Goal: Task Accomplishment & Management: Manage account settings

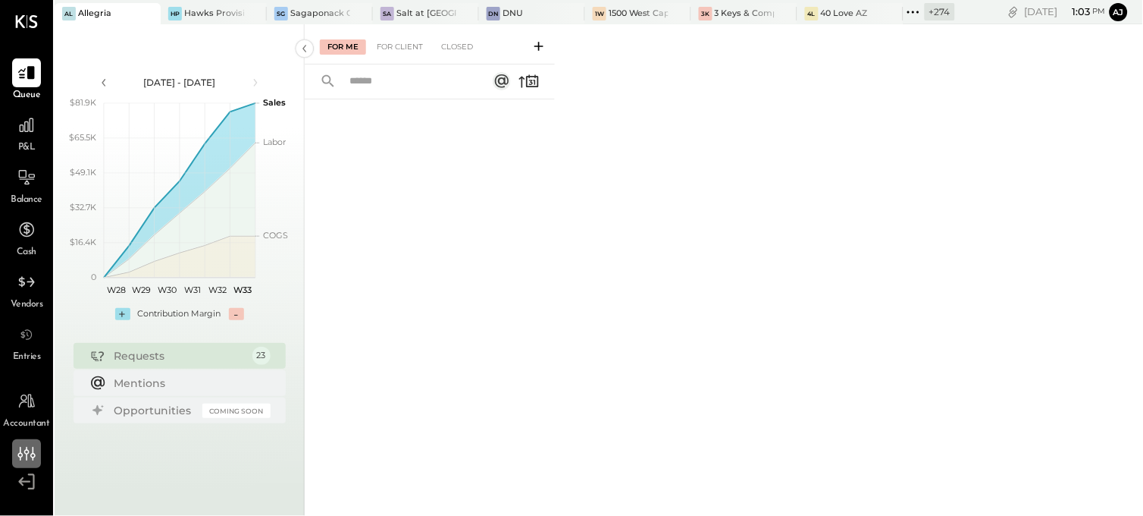
click at [25, 447] on icon at bounding box center [27, 454] width 20 height 20
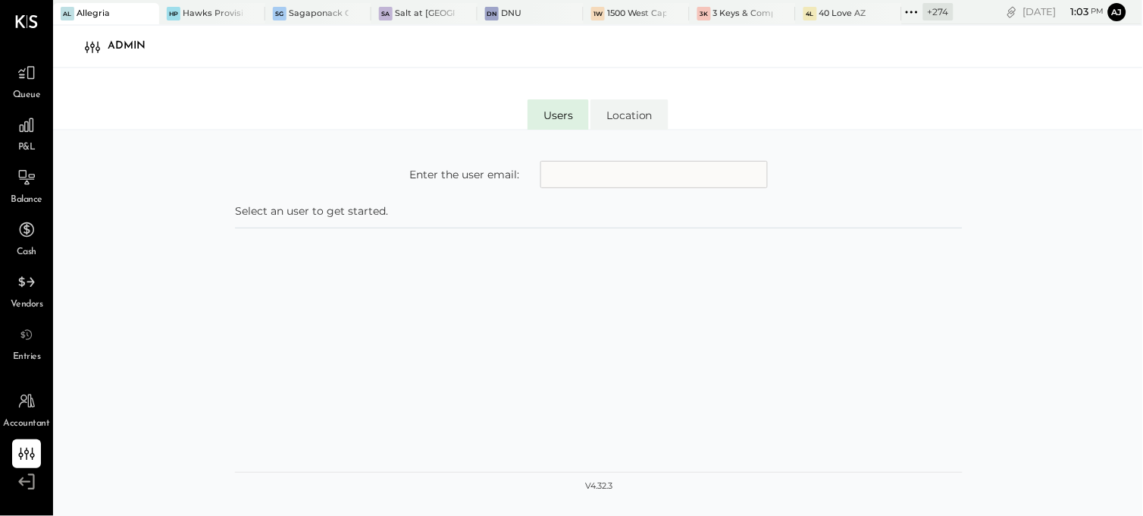
click at [585, 180] on input "text" at bounding box center [654, 174] width 227 height 27
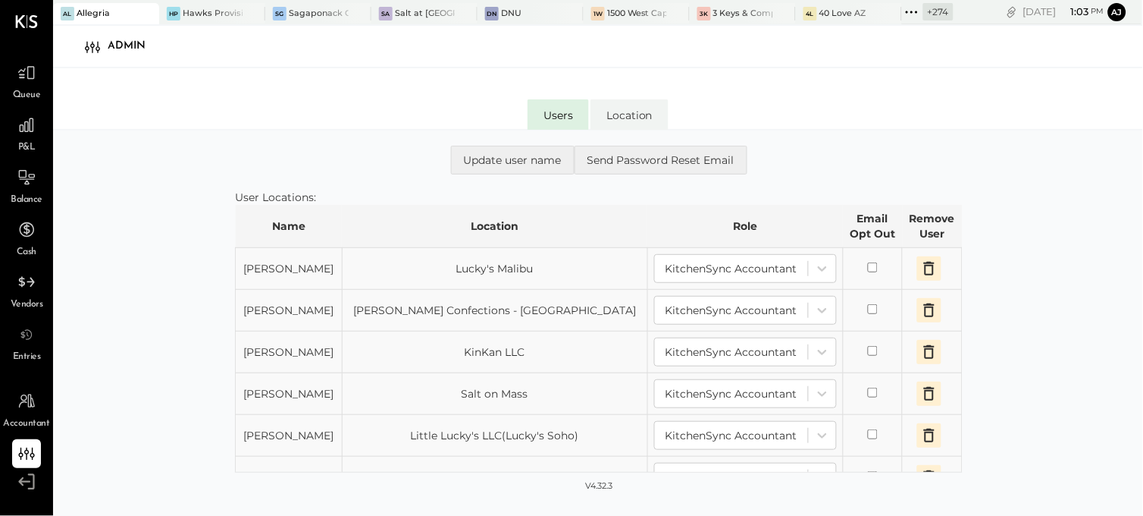
scroll to position [84, 0]
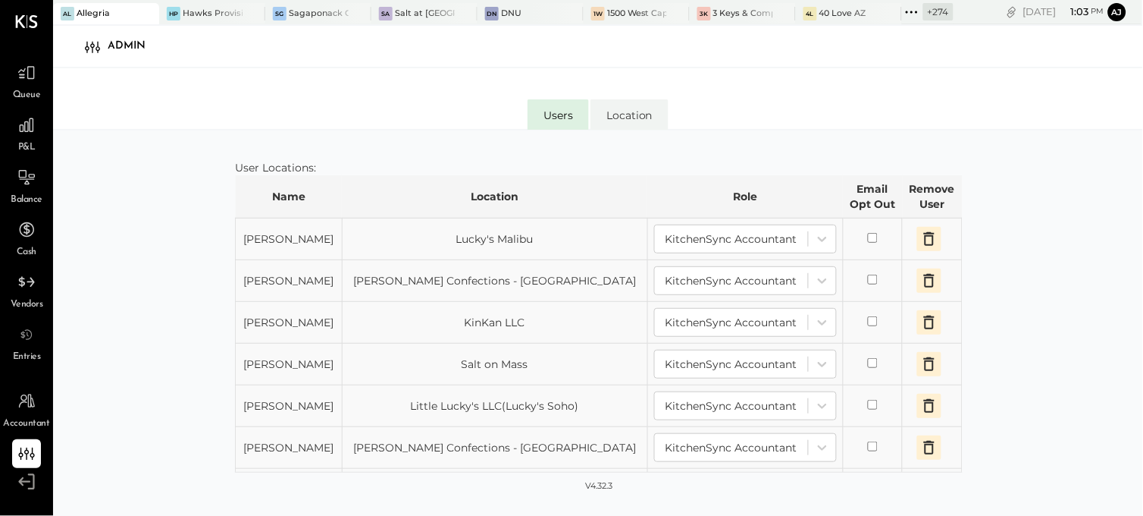
click at [923, 241] on icon "button" at bounding box center [929, 239] width 18 height 18
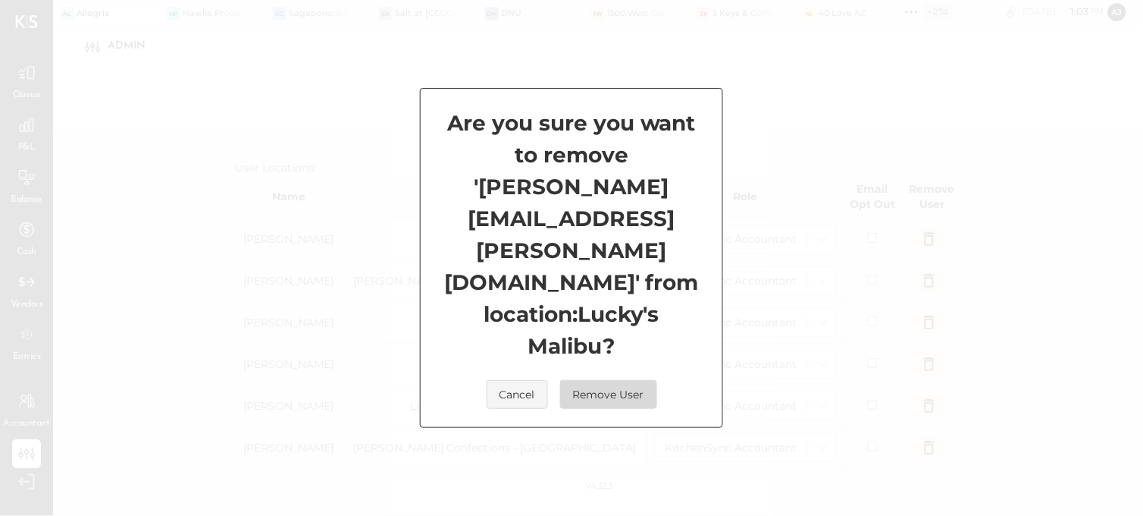
click at [600, 380] on button "Remove User" at bounding box center [608, 394] width 97 height 29
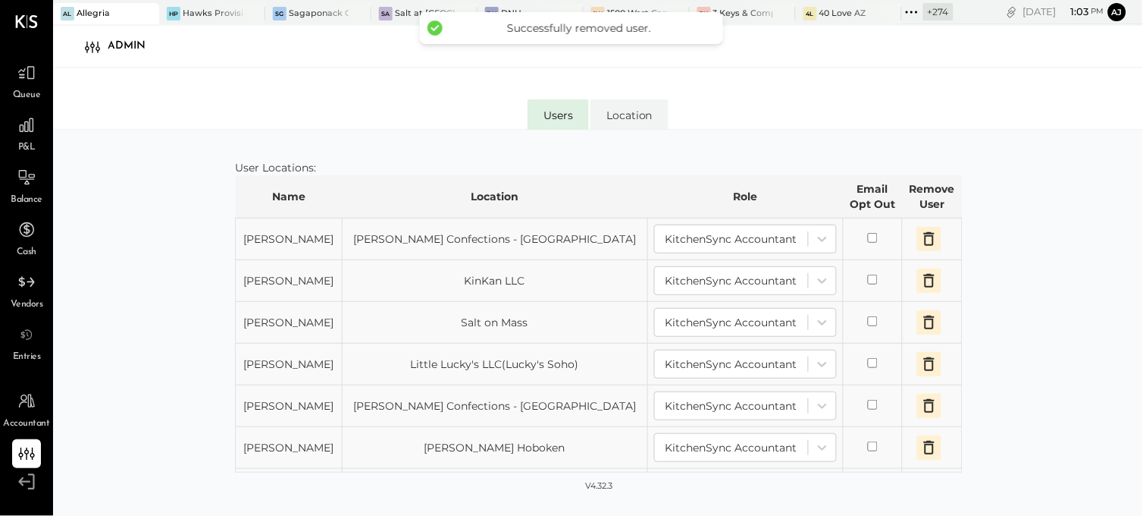
click at [923, 239] on icon "button" at bounding box center [929, 239] width 18 height 18
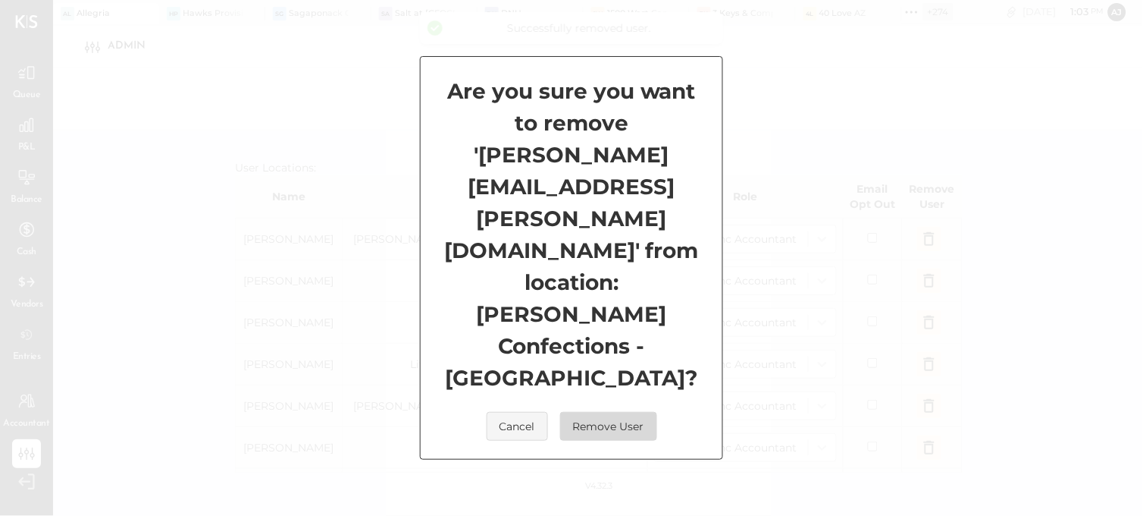
drag, startPoint x: 629, startPoint y: 341, endPoint x: 859, endPoint y: 293, distance: 234.8
click at [630, 412] on button "Remove User" at bounding box center [608, 426] width 97 height 29
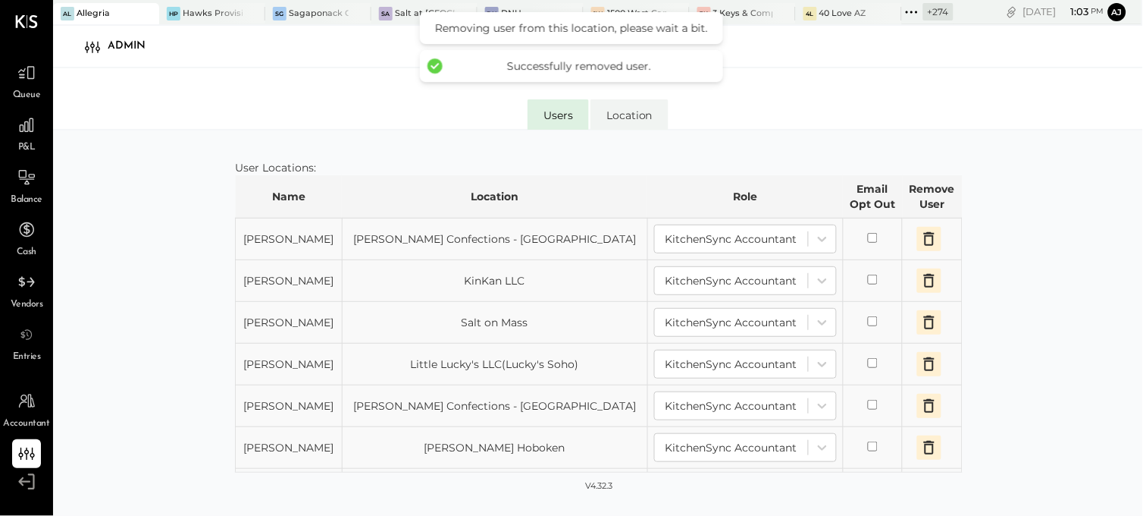
click at [920, 239] on icon "button" at bounding box center [929, 239] width 18 height 18
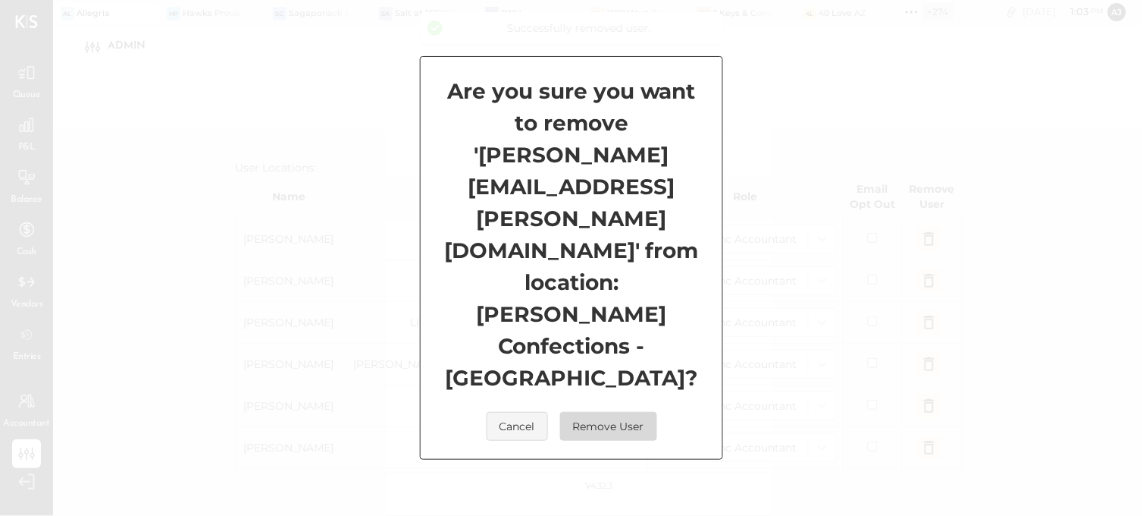
drag, startPoint x: 632, startPoint y: 349, endPoint x: 857, endPoint y: 291, distance: 231.7
click at [633, 412] on button "Remove User" at bounding box center [608, 426] width 97 height 29
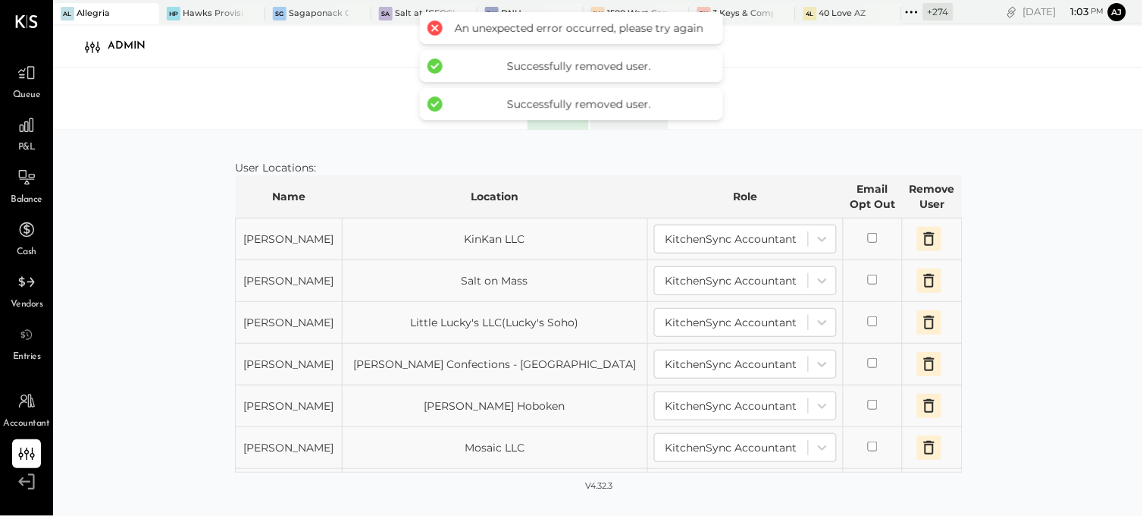
click at [933, 241] on button "button" at bounding box center [929, 239] width 24 height 24
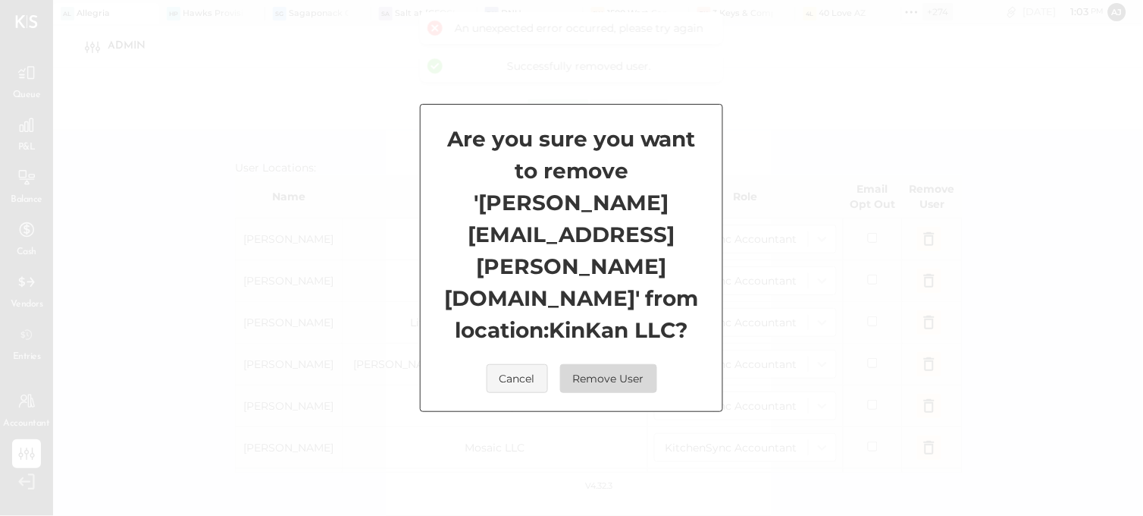
drag, startPoint x: 641, startPoint y: 339, endPoint x: 873, endPoint y: 269, distance: 241.5
click at [643, 364] on button "Remove User" at bounding box center [608, 378] width 97 height 29
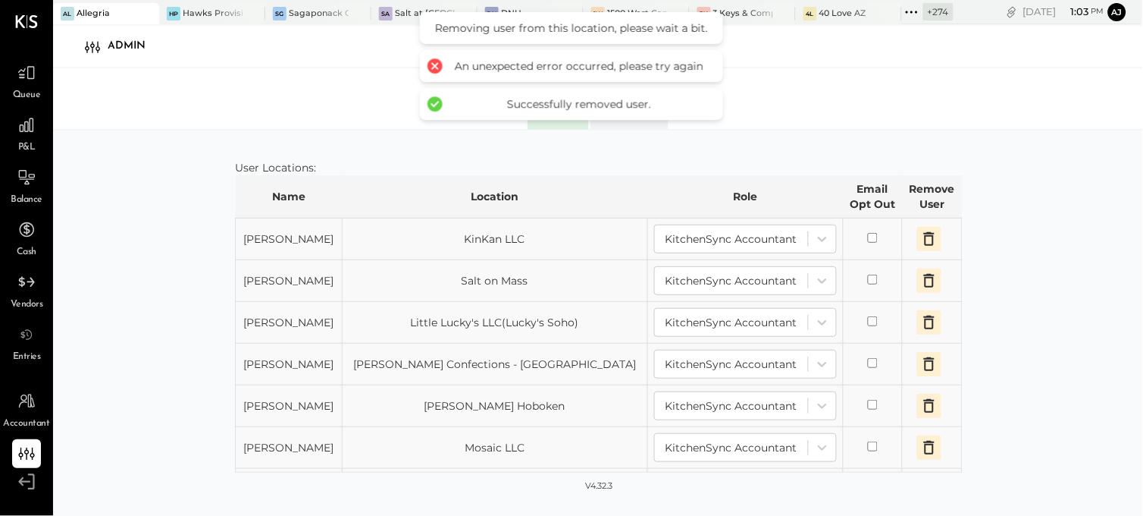
click at [923, 240] on icon "button" at bounding box center [929, 239] width 18 height 18
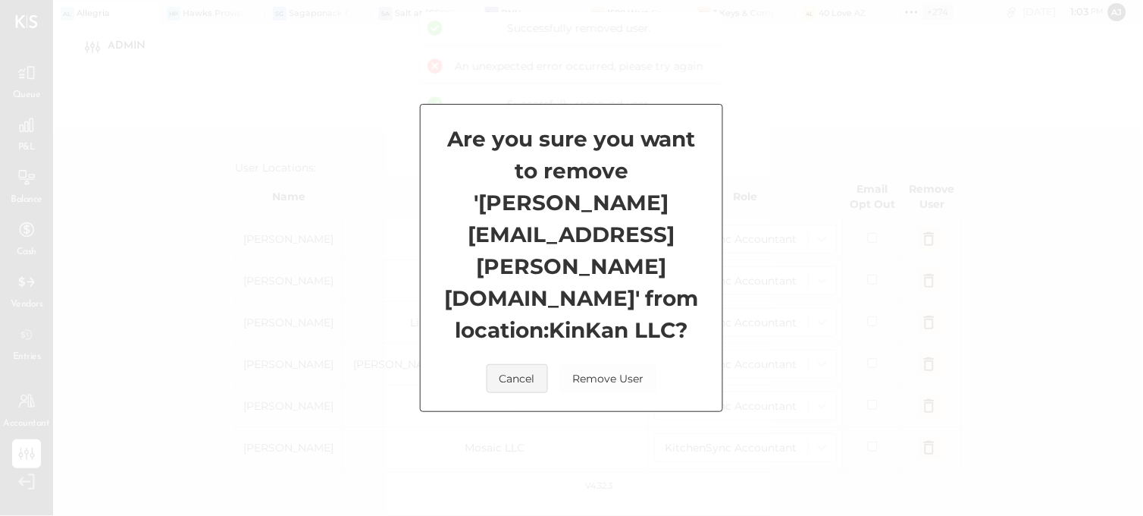
drag, startPoint x: 631, startPoint y: 342, endPoint x: 917, endPoint y: 274, distance: 294.6
click at [632, 364] on button "Remove User" at bounding box center [608, 378] width 97 height 29
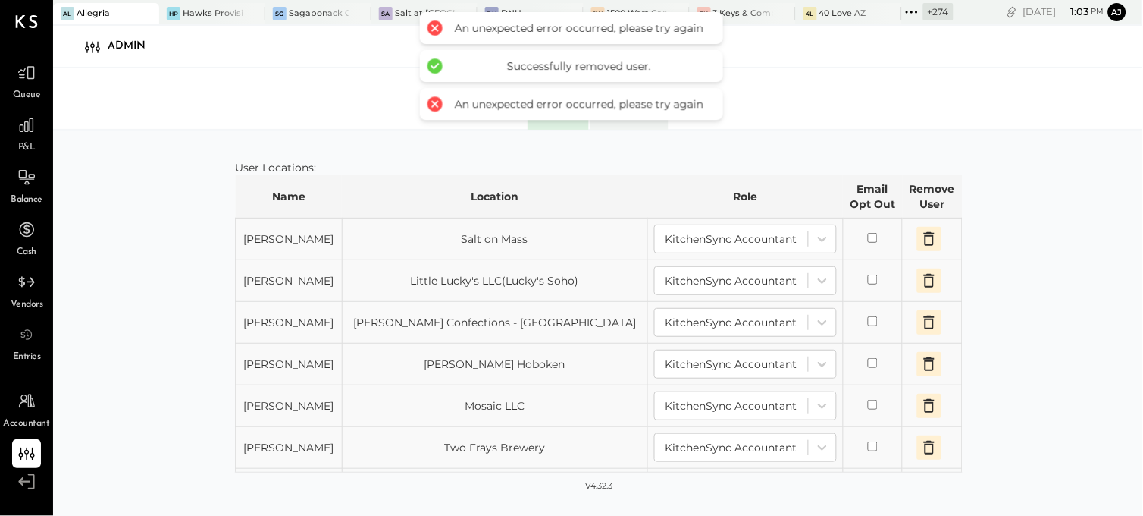
click at [923, 240] on icon "button" at bounding box center [929, 239] width 18 height 18
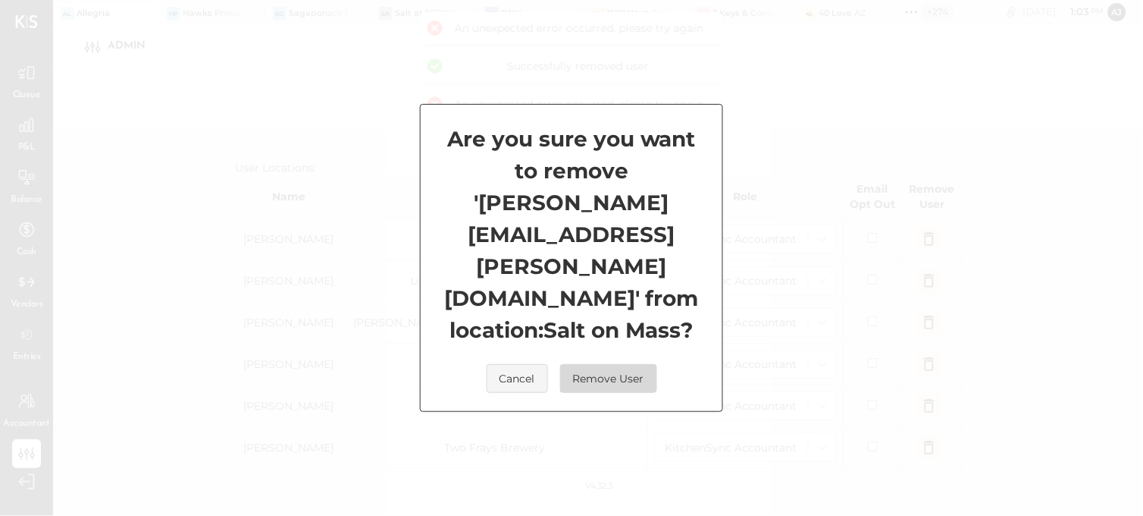
click at [645, 364] on button "Remove User" at bounding box center [608, 378] width 97 height 29
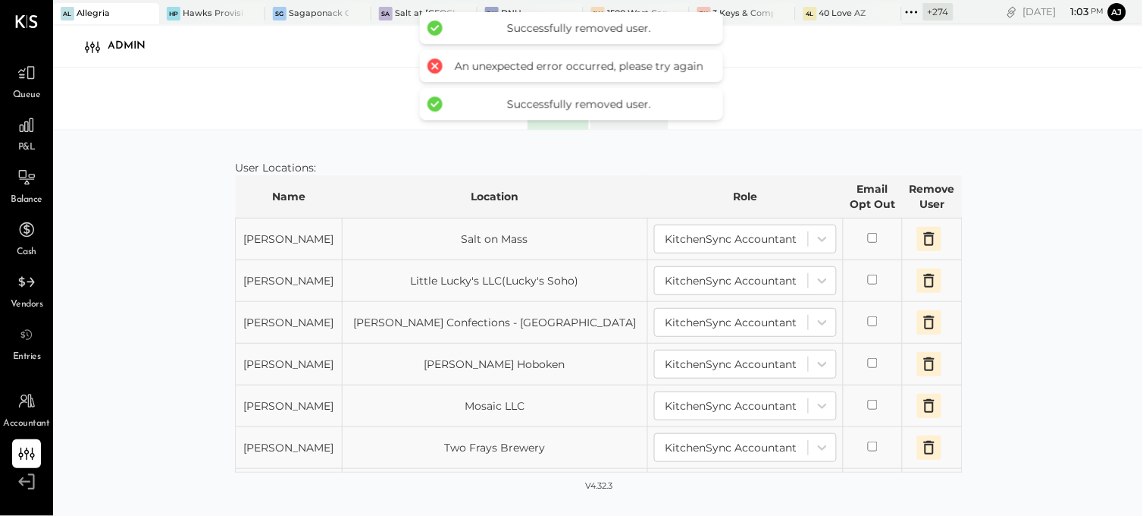
click at [921, 240] on icon "button" at bounding box center [929, 239] width 18 height 18
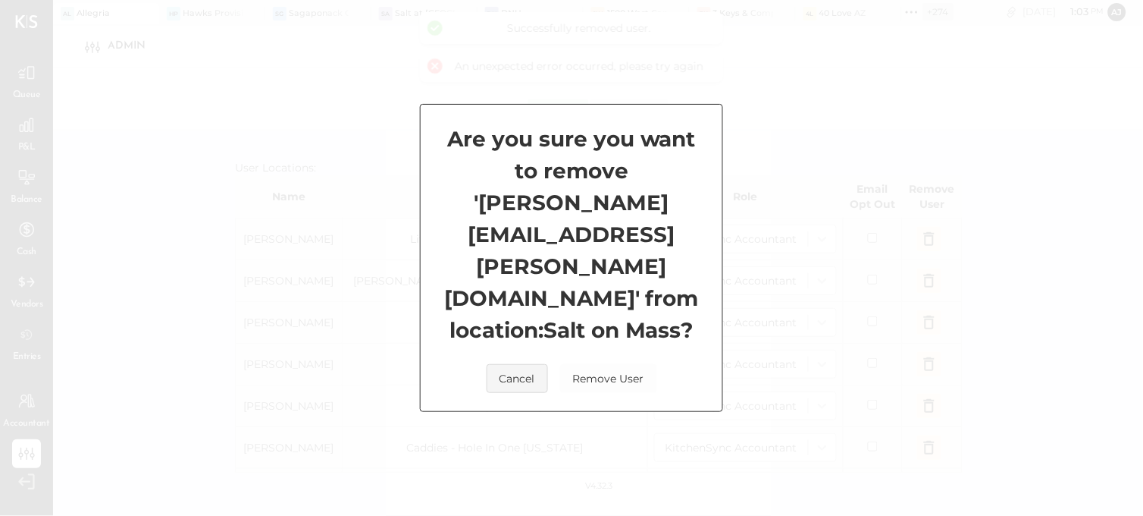
drag, startPoint x: 628, startPoint y: 349, endPoint x: 873, endPoint y: 270, distance: 258.0
click at [634, 364] on button "Remove User" at bounding box center [608, 378] width 97 height 29
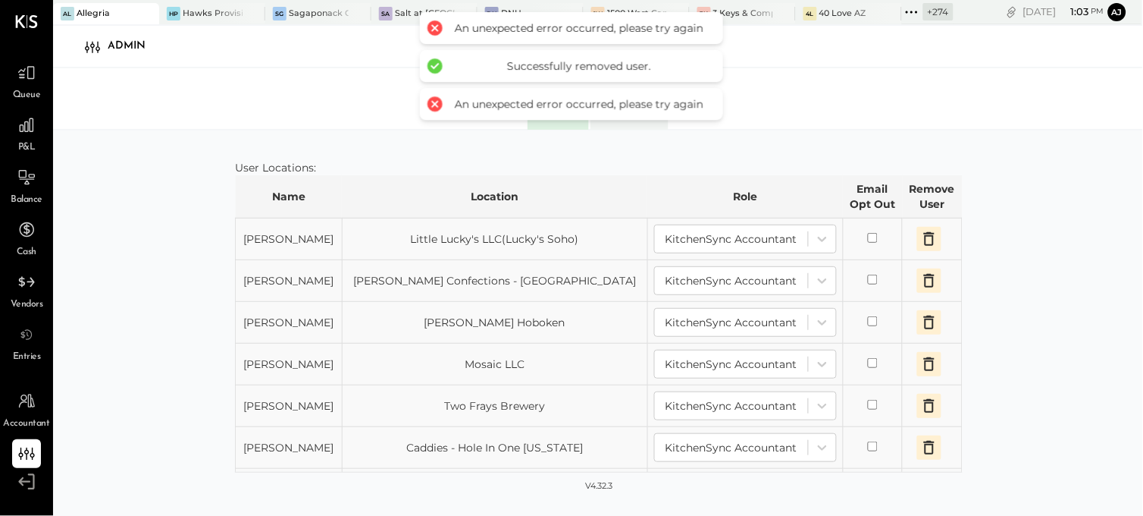
click at [921, 246] on icon "button" at bounding box center [929, 239] width 18 height 18
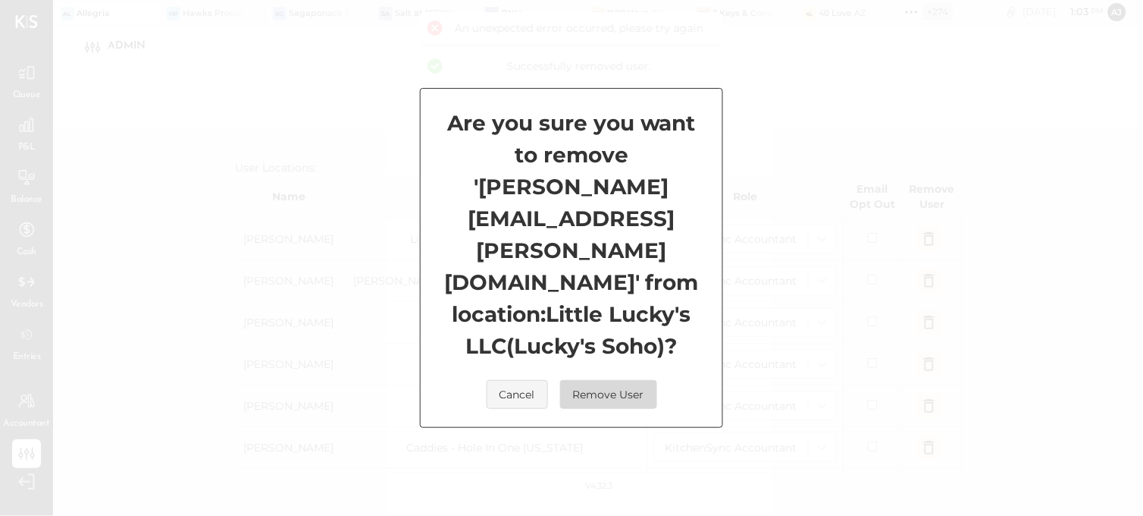
drag, startPoint x: 596, startPoint y: 364, endPoint x: 926, endPoint y: 293, distance: 338.2
click at [599, 380] on button "Remove User" at bounding box center [608, 394] width 97 height 29
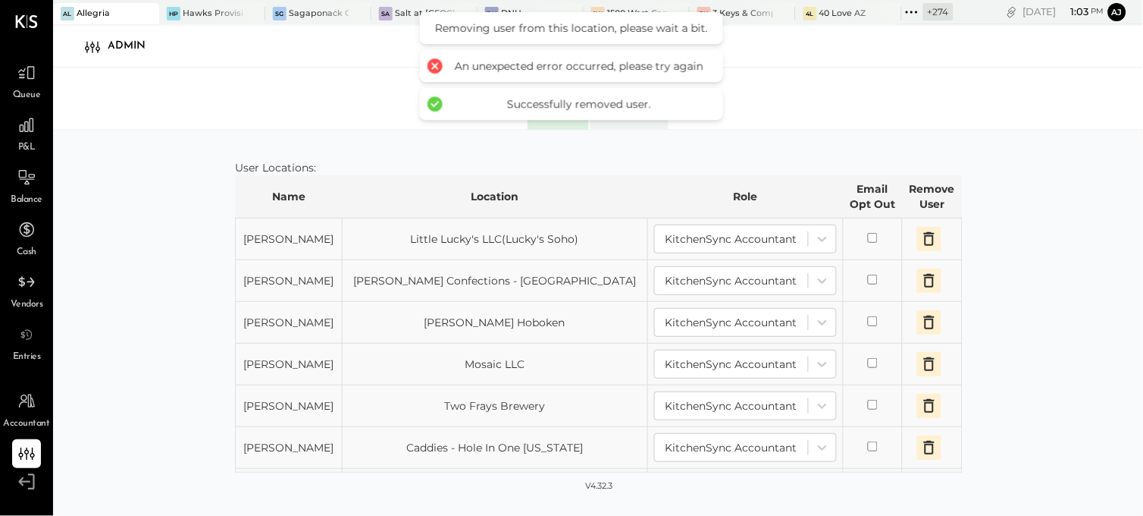
click at [927, 246] on icon "button" at bounding box center [929, 239] width 18 height 18
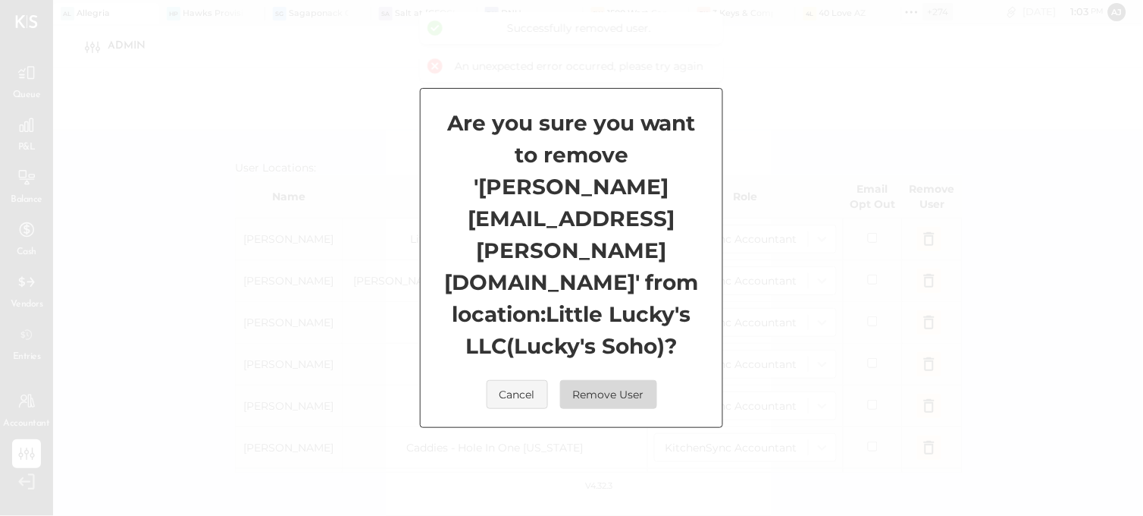
click at [615, 380] on button "Remove User" at bounding box center [608, 394] width 97 height 29
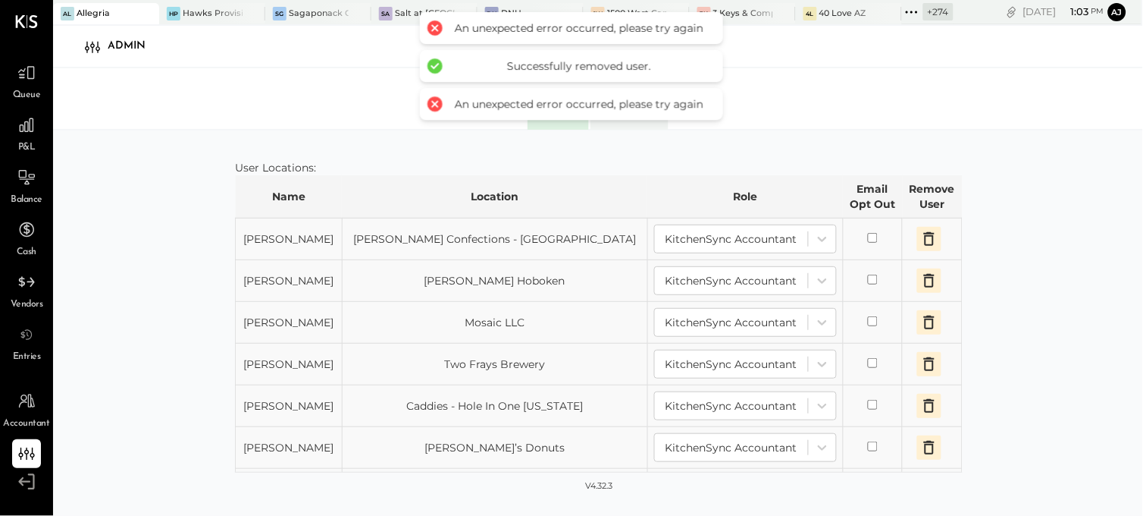
click at [917, 250] on button "button" at bounding box center [929, 239] width 24 height 24
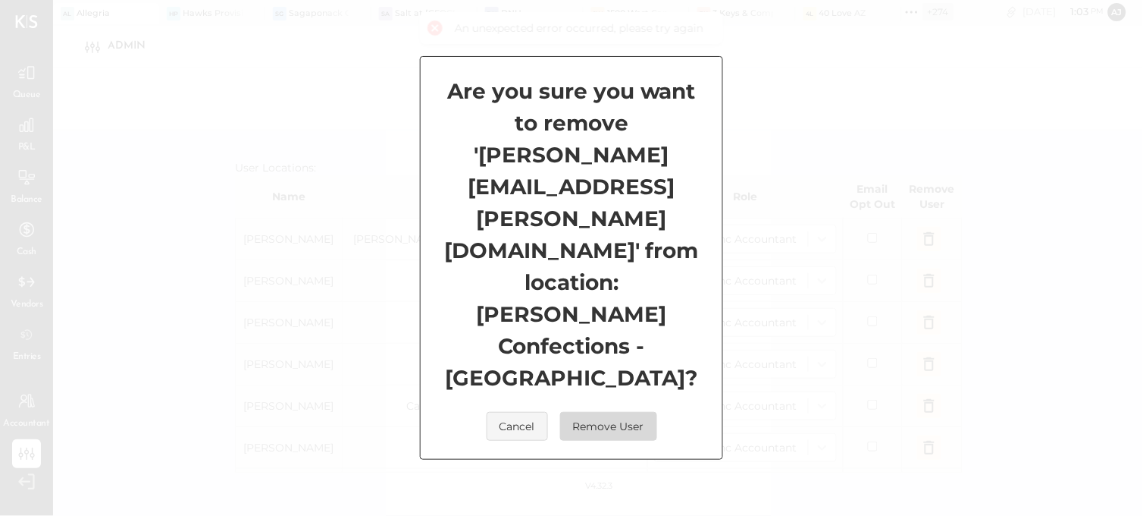
click at [628, 412] on button "Remove User" at bounding box center [608, 426] width 97 height 29
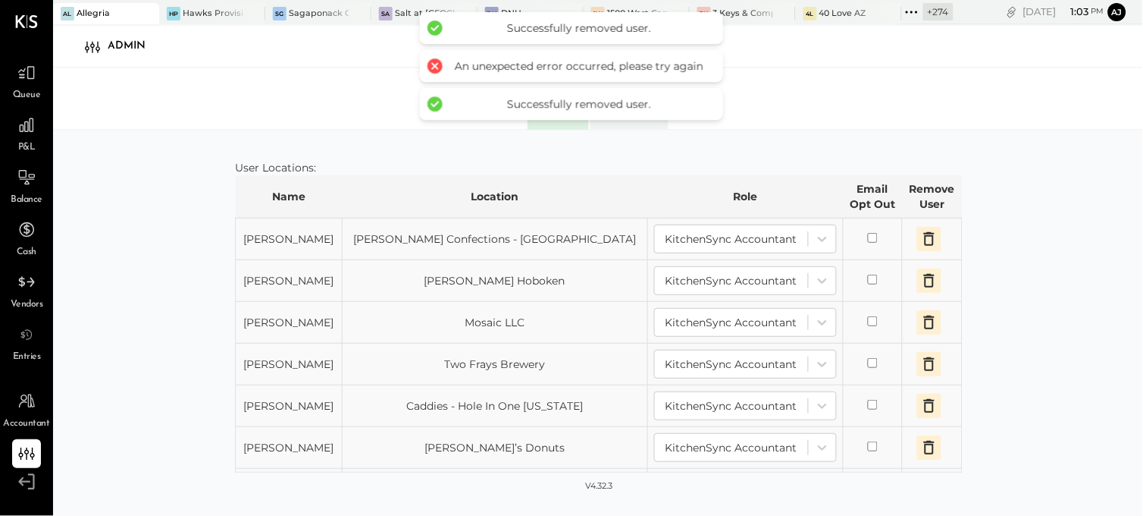
click at [924, 277] on icon "button" at bounding box center [929, 281] width 11 height 14
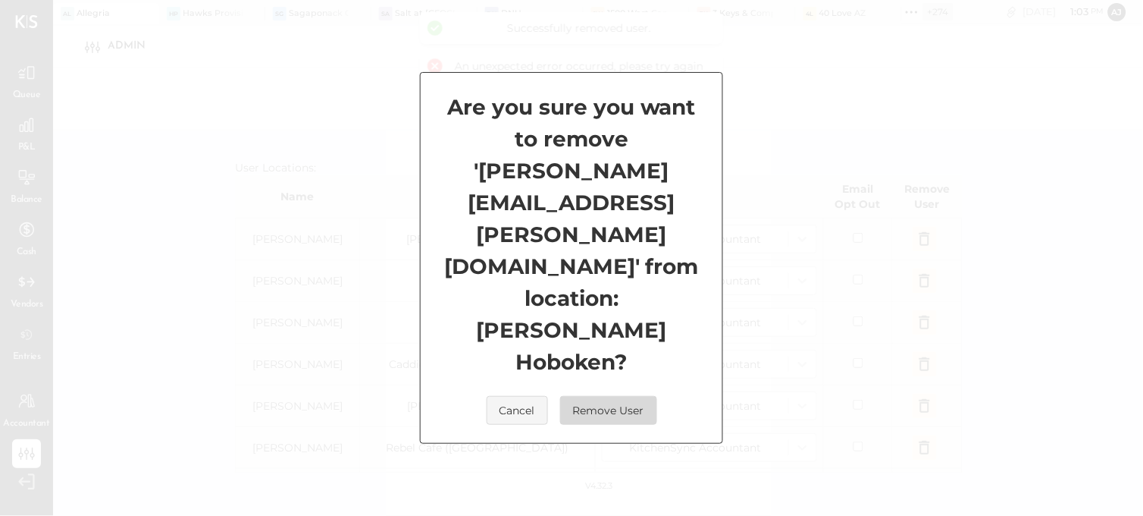
click at [612, 396] on button "Remove User" at bounding box center [608, 410] width 97 height 29
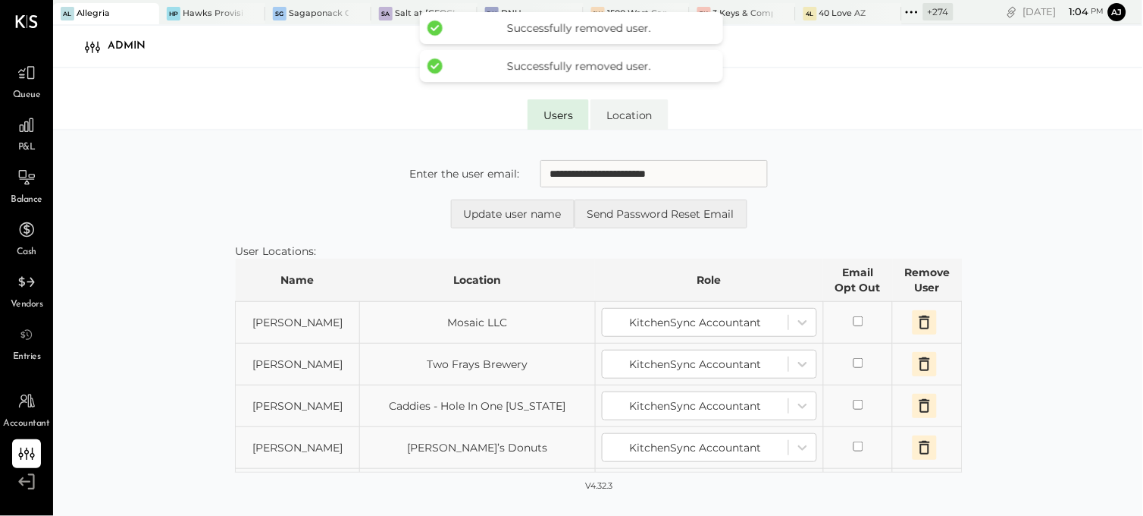
scroll to position [0, 0]
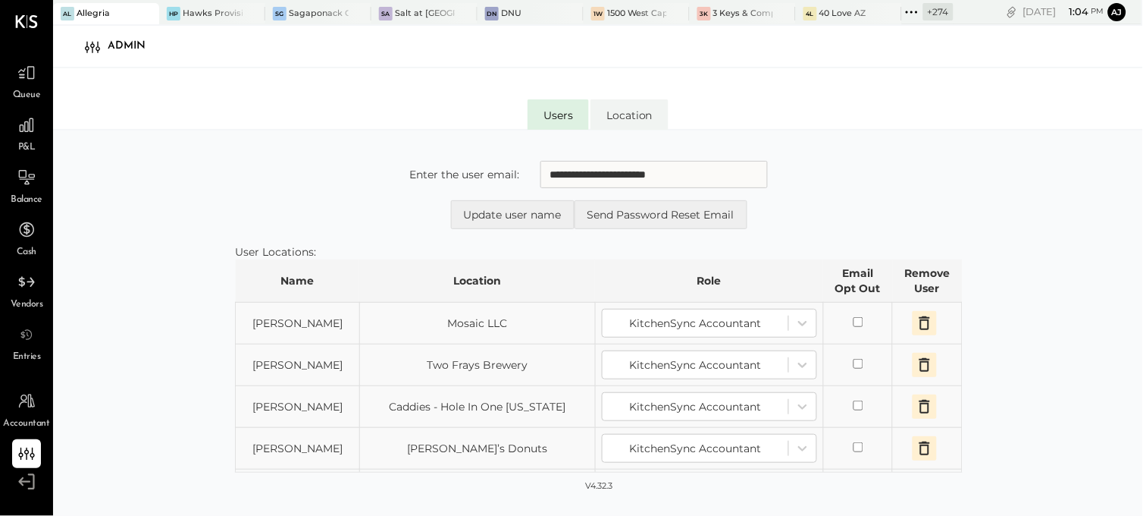
click at [918, 319] on icon "button" at bounding box center [925, 323] width 18 height 18
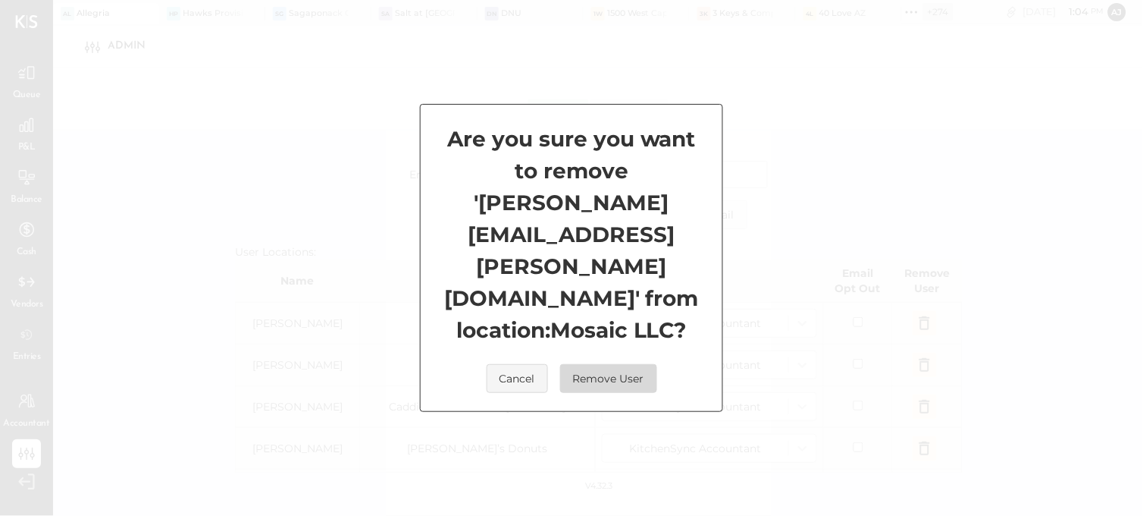
click at [609, 364] on button "Remove User" at bounding box center [608, 378] width 97 height 29
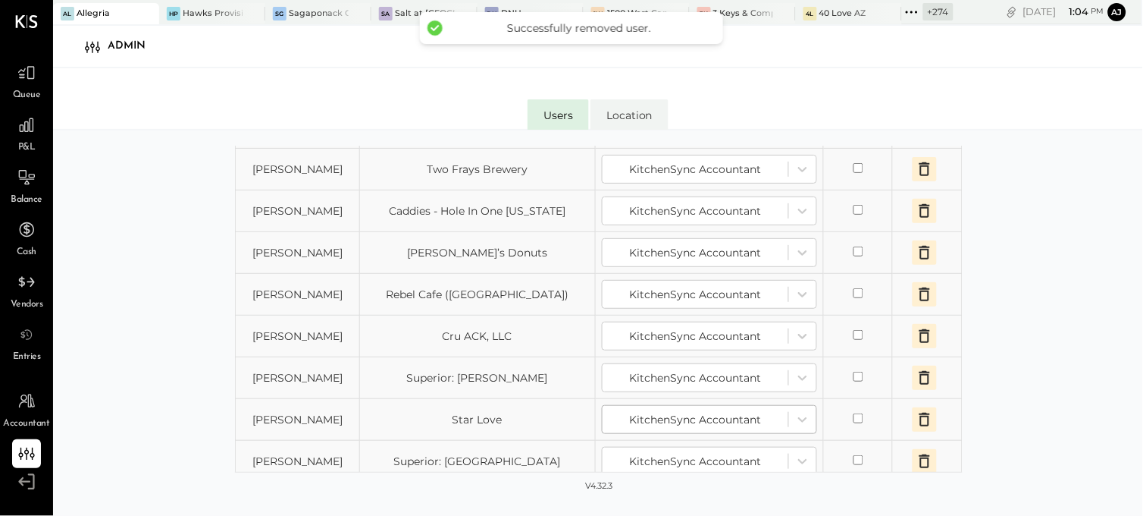
scroll to position [84, 0]
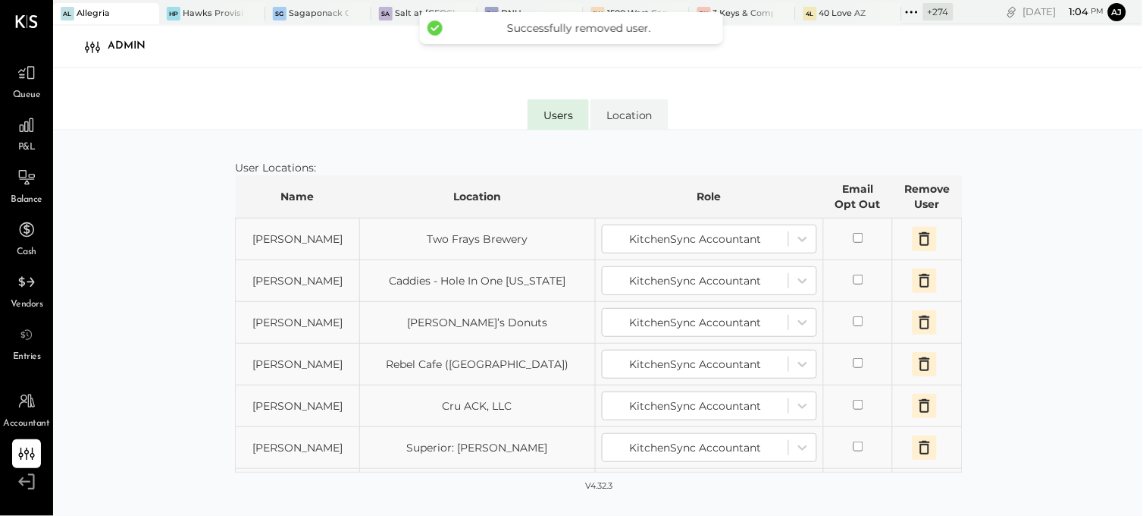
click at [926, 246] on button "button" at bounding box center [925, 239] width 24 height 24
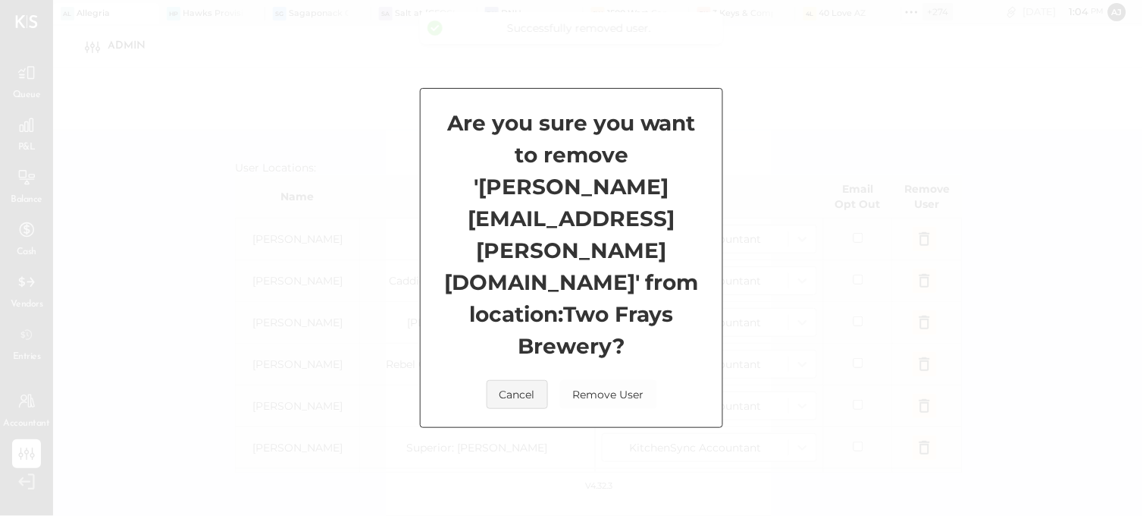
drag, startPoint x: 619, startPoint y: 350, endPoint x: 868, endPoint y: 278, distance: 259.4
click at [625, 380] on button "Remove User" at bounding box center [608, 394] width 97 height 29
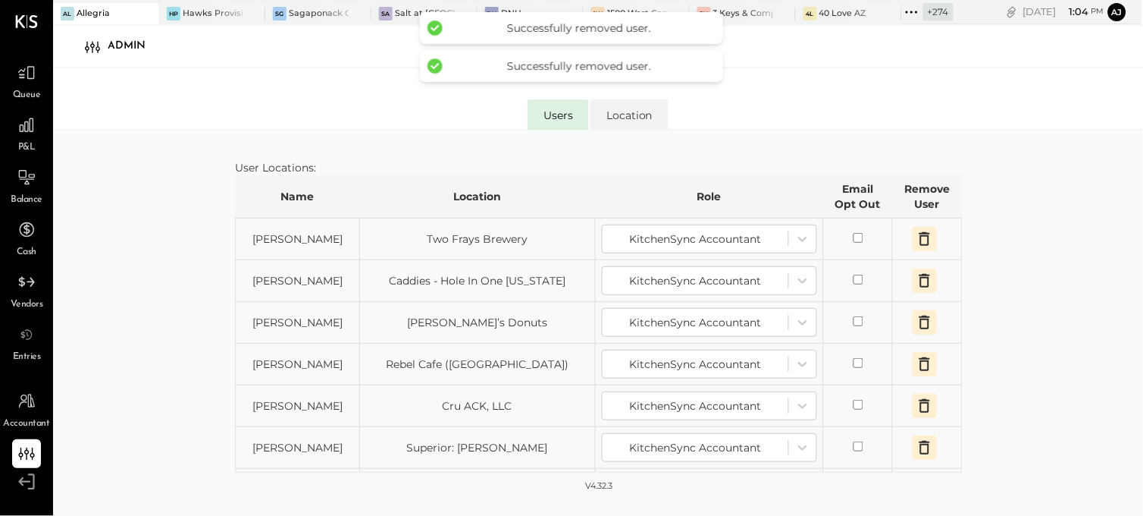
click at [920, 243] on icon "button" at bounding box center [925, 239] width 18 height 18
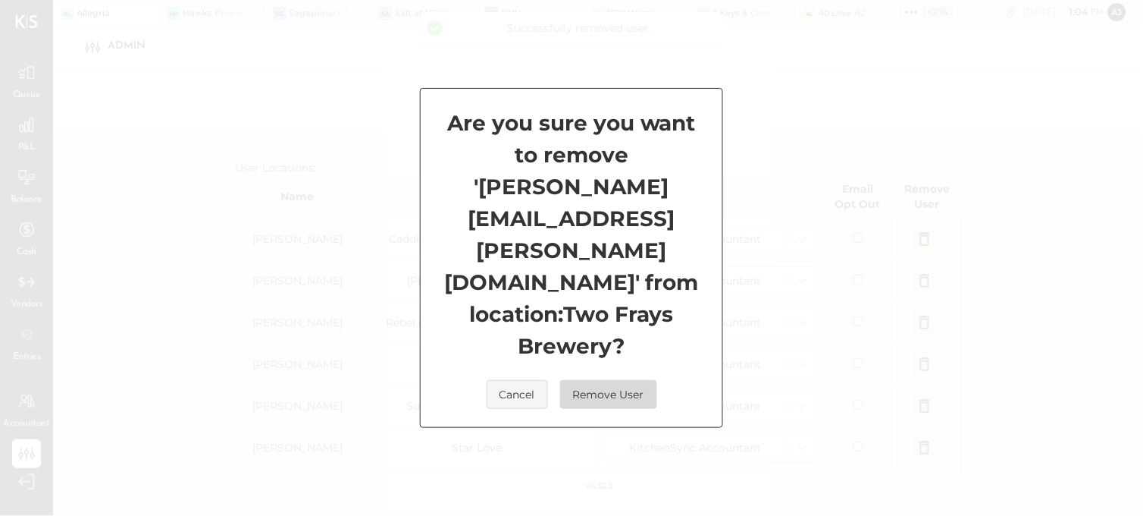
click at [619, 380] on button "Remove User" at bounding box center [608, 394] width 97 height 29
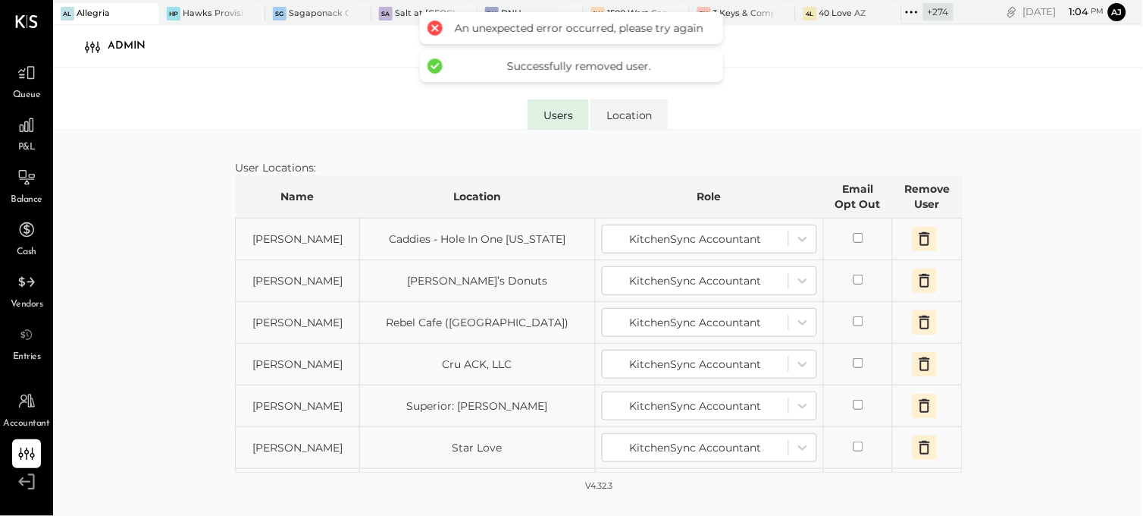
click at [923, 367] on icon "button" at bounding box center [925, 364] width 18 height 18
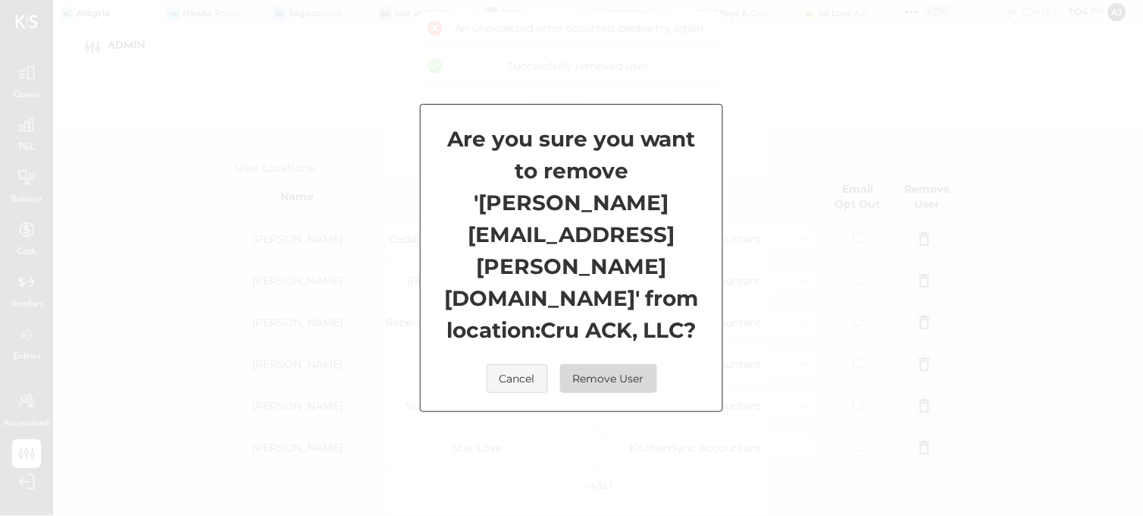
click at [627, 364] on button "Remove User" at bounding box center [608, 378] width 97 height 29
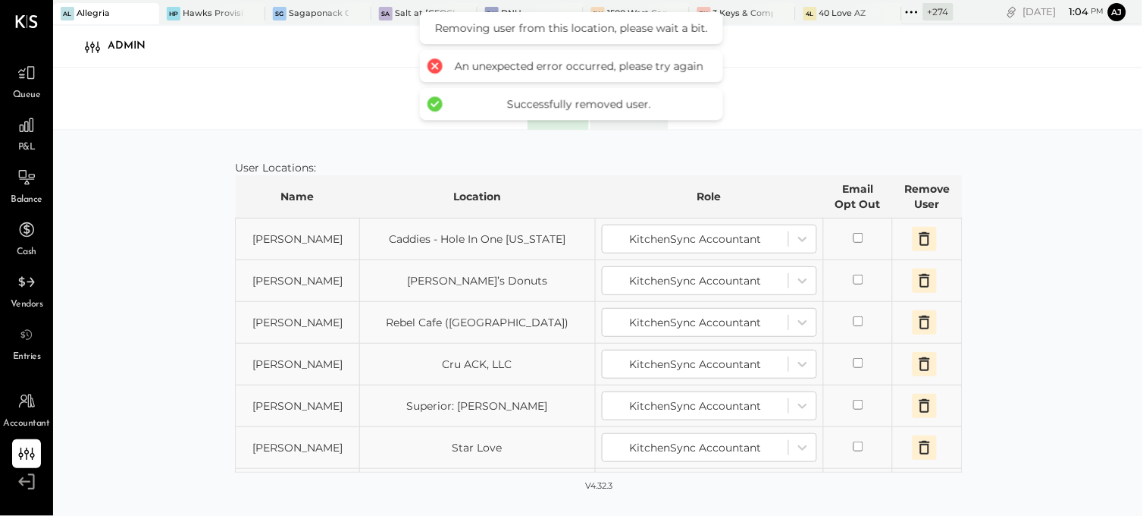
click at [920, 412] on icon "button" at bounding box center [925, 406] width 11 height 14
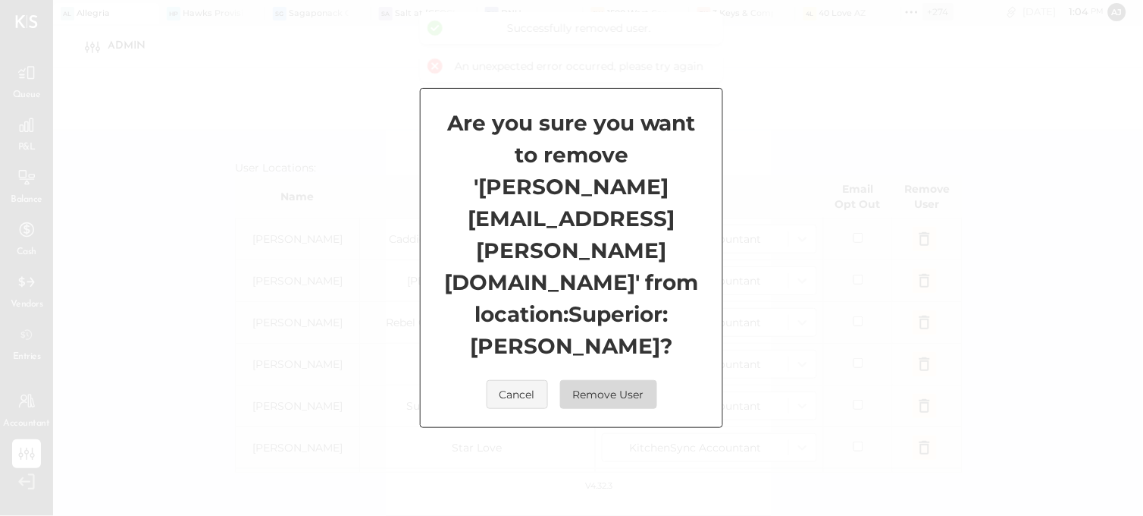
click at [625, 380] on button "Remove User" at bounding box center [608, 394] width 97 height 29
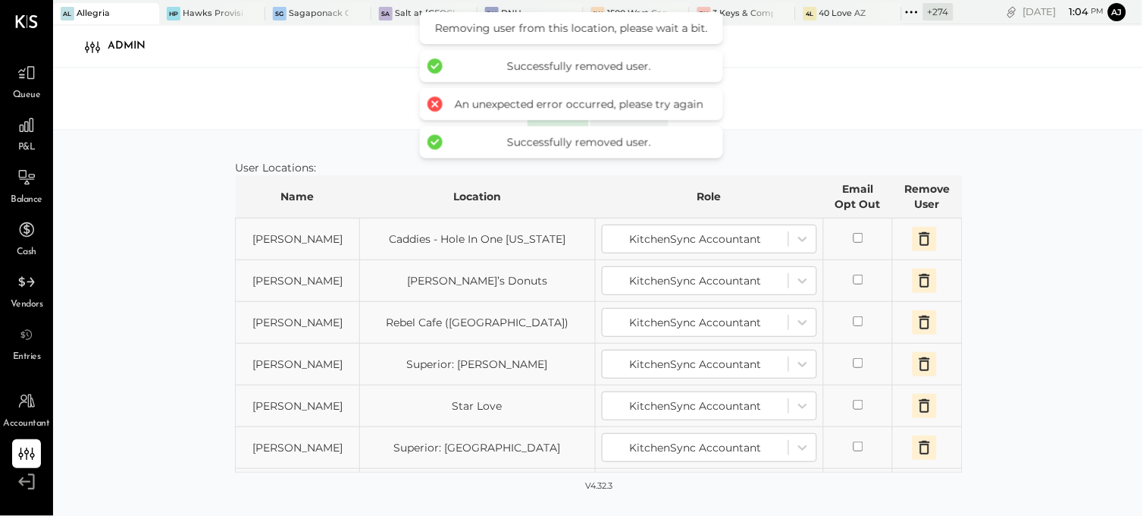
click at [1022, 341] on div "**********" at bounding box center [598, 338] width 1090 height 417
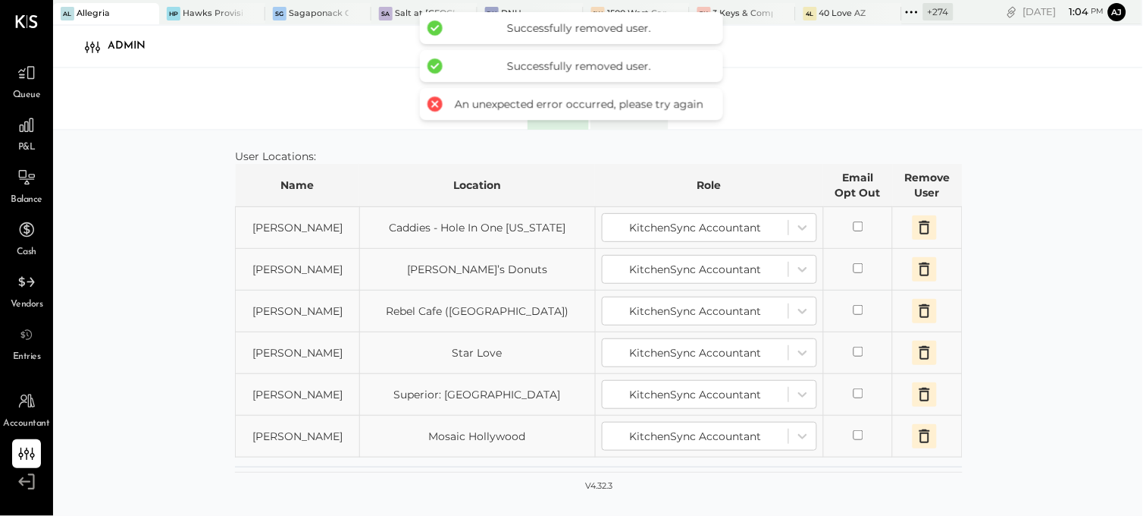
scroll to position [253, 0]
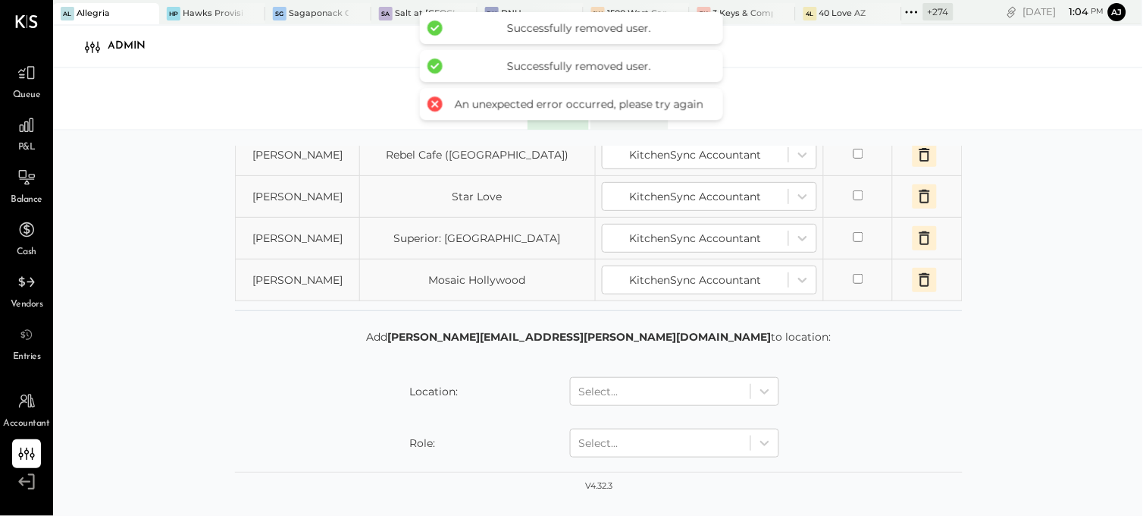
click at [918, 278] on icon "button" at bounding box center [925, 280] width 18 height 18
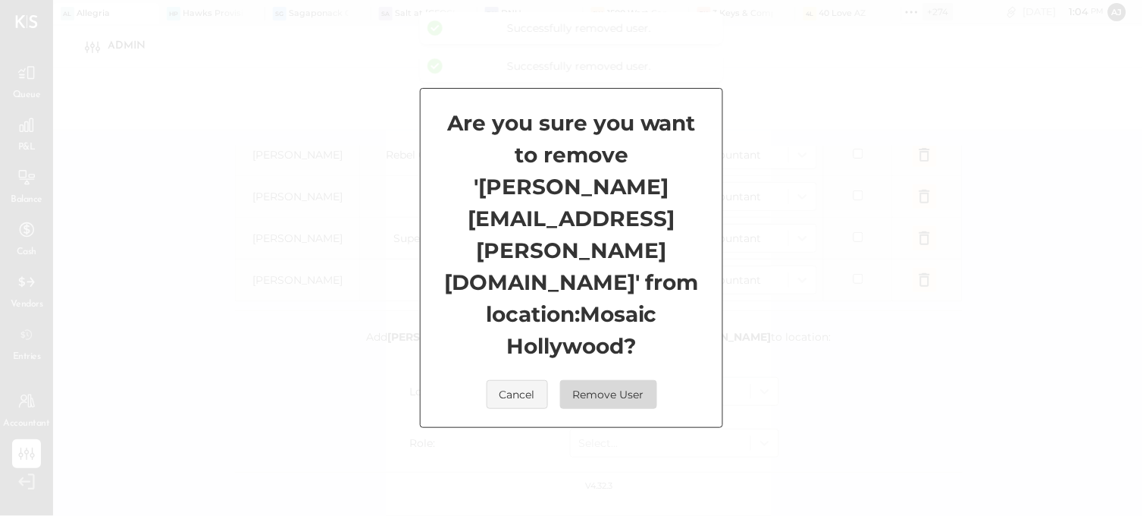
drag, startPoint x: 622, startPoint y: 351, endPoint x: 638, endPoint y: 351, distance: 15.9
click at [624, 380] on button "Remove User" at bounding box center [608, 394] width 97 height 29
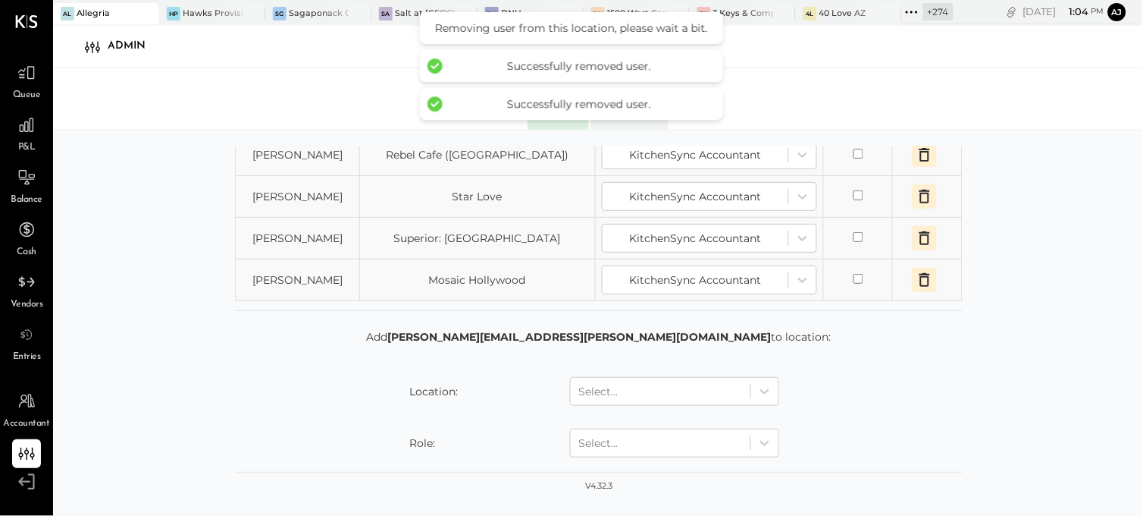
click at [926, 284] on icon "button" at bounding box center [925, 280] width 18 height 18
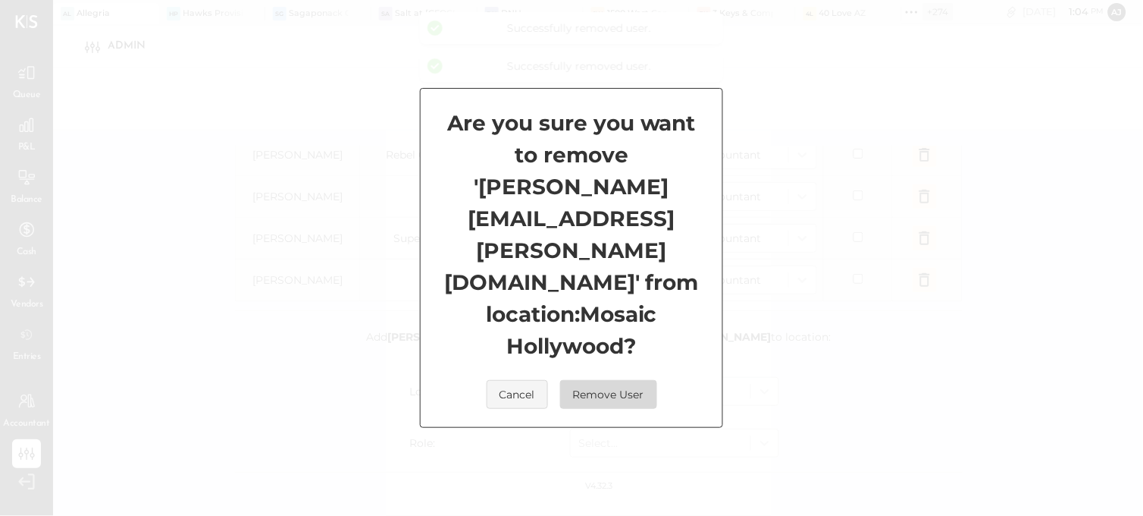
scroll to position [211, 0]
click at [610, 380] on button "Remove User" at bounding box center [608, 394] width 97 height 29
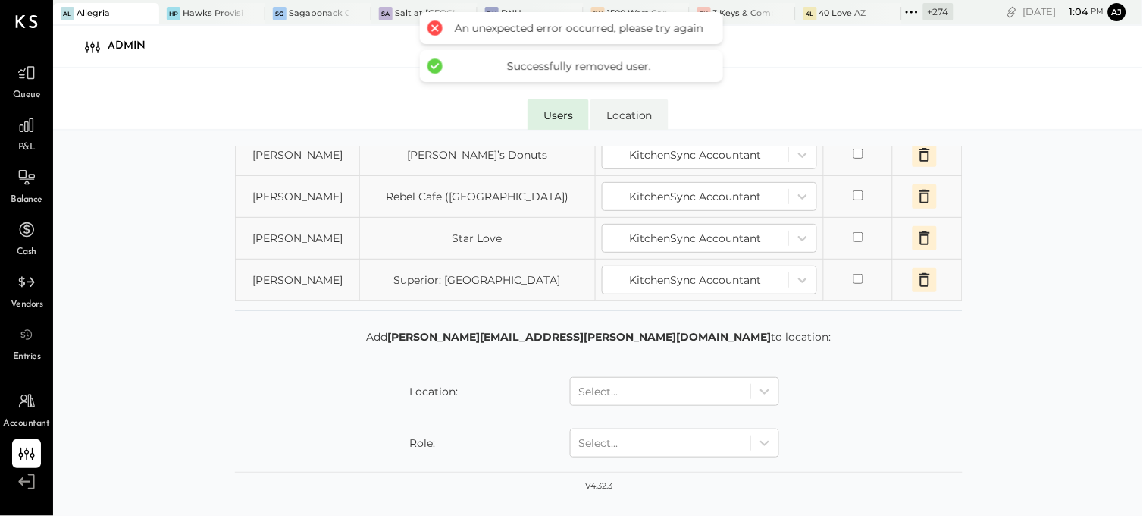
click at [920, 281] on icon "button" at bounding box center [925, 280] width 18 height 18
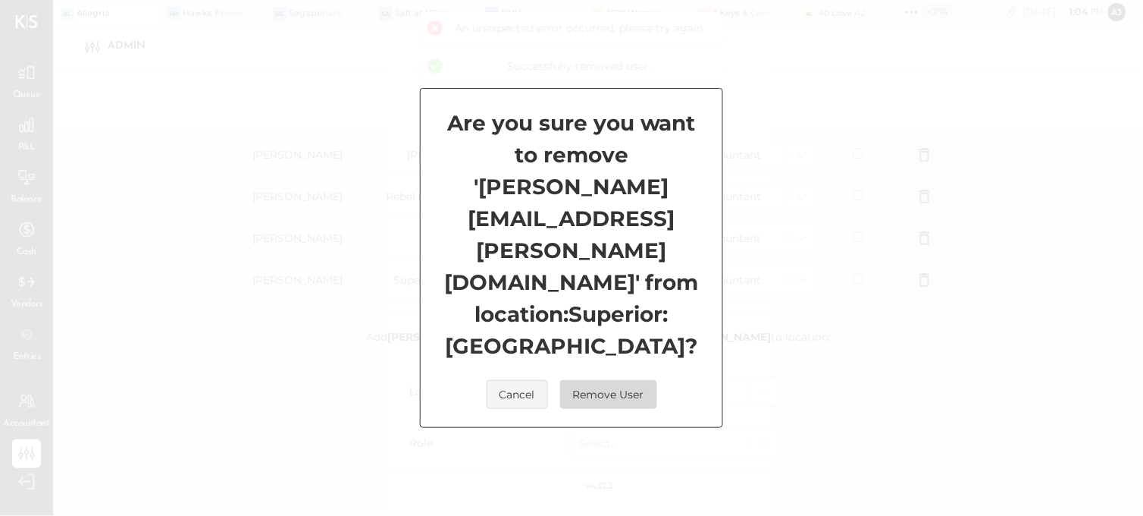
click at [616, 380] on button "Remove User" at bounding box center [608, 394] width 97 height 29
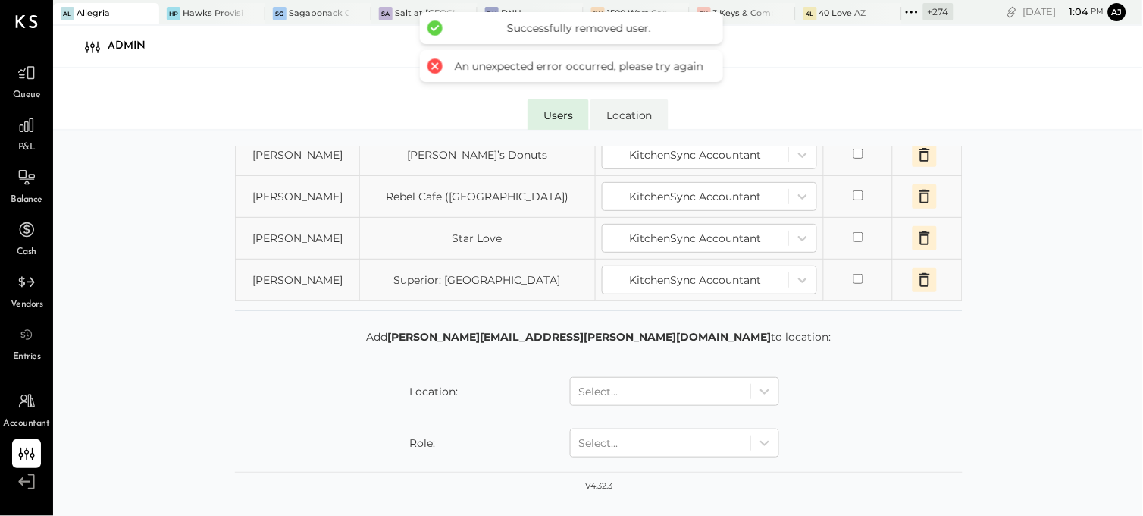
scroll to position [169, 0]
click at [923, 281] on icon "button" at bounding box center [925, 280] width 18 height 18
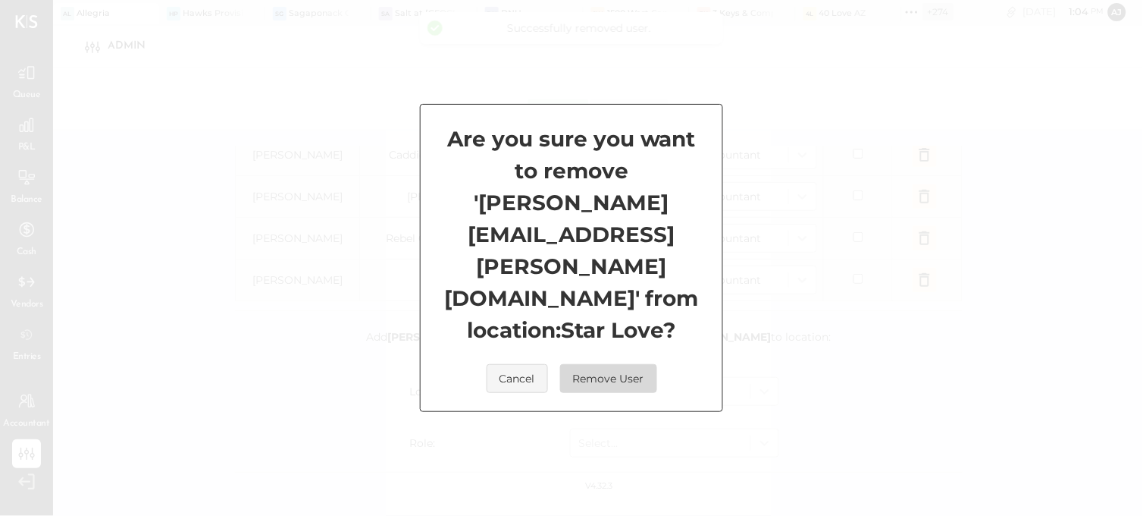
drag, startPoint x: 642, startPoint y: 339, endPoint x: 996, endPoint y: 291, distance: 357.3
click at [643, 364] on button "Remove User" at bounding box center [608, 378] width 97 height 29
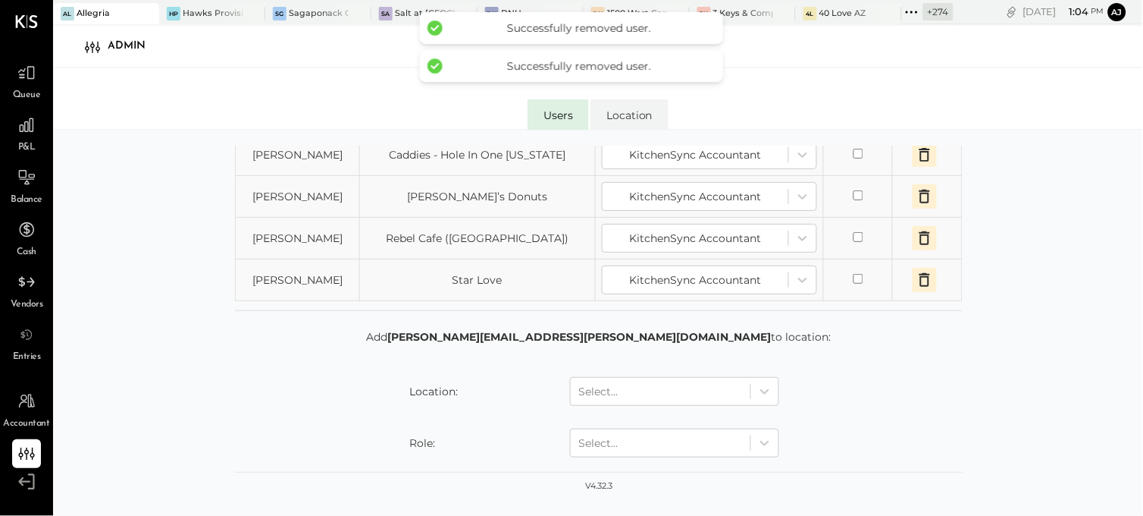
click at [926, 277] on icon "button" at bounding box center [925, 280] width 11 height 14
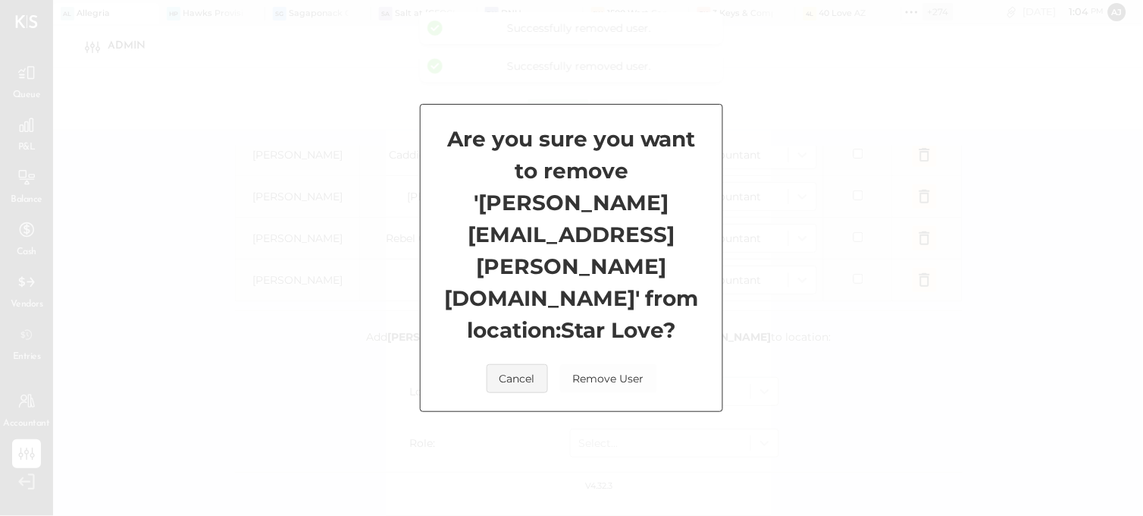
scroll to position [127, 0]
click at [596, 364] on button "Remove User" at bounding box center [608, 378] width 97 height 29
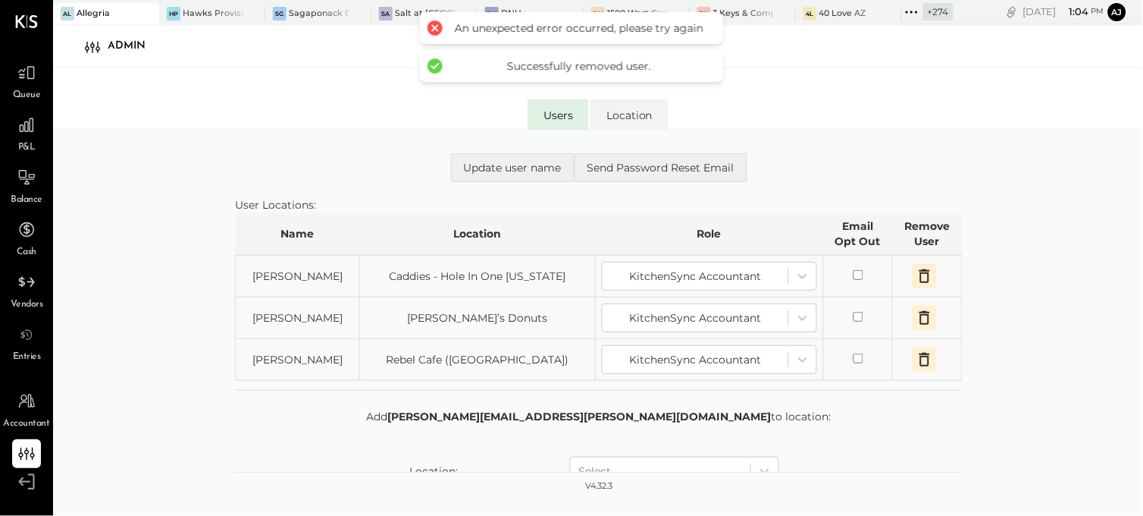
scroll to position [43, 0]
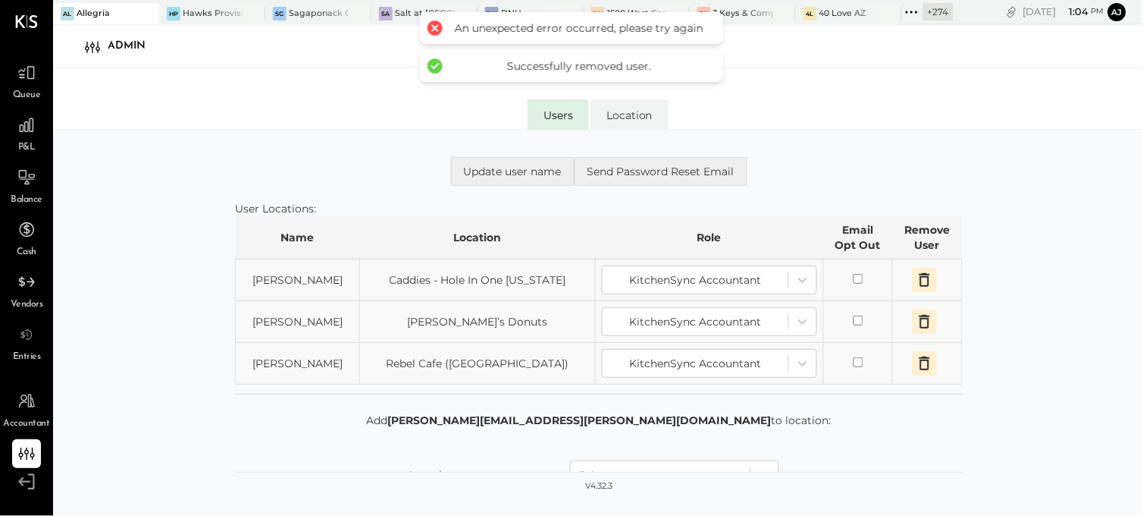
click at [922, 282] on icon "button" at bounding box center [925, 280] width 18 height 18
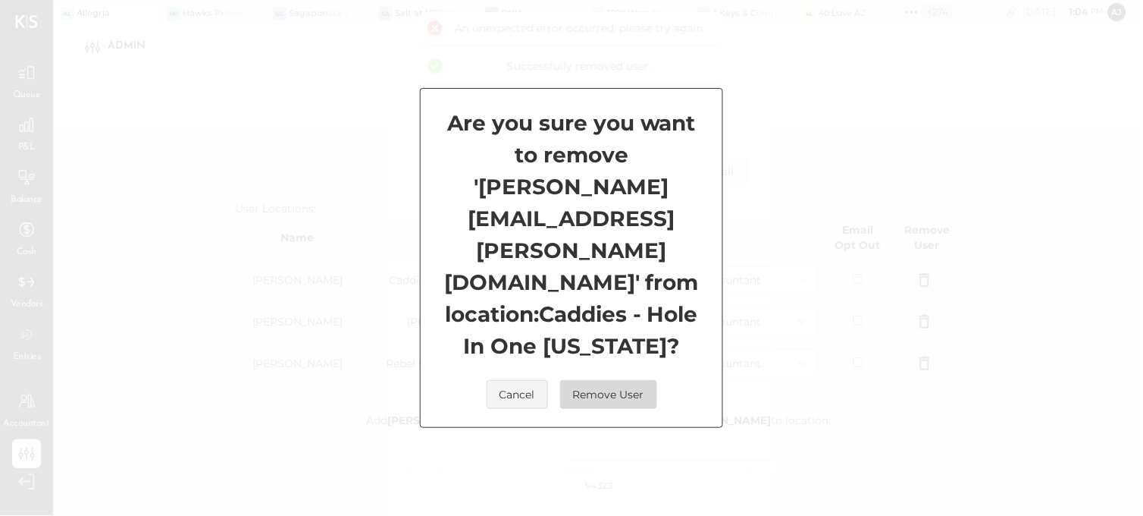
click at [628, 380] on button "Remove User" at bounding box center [608, 394] width 97 height 29
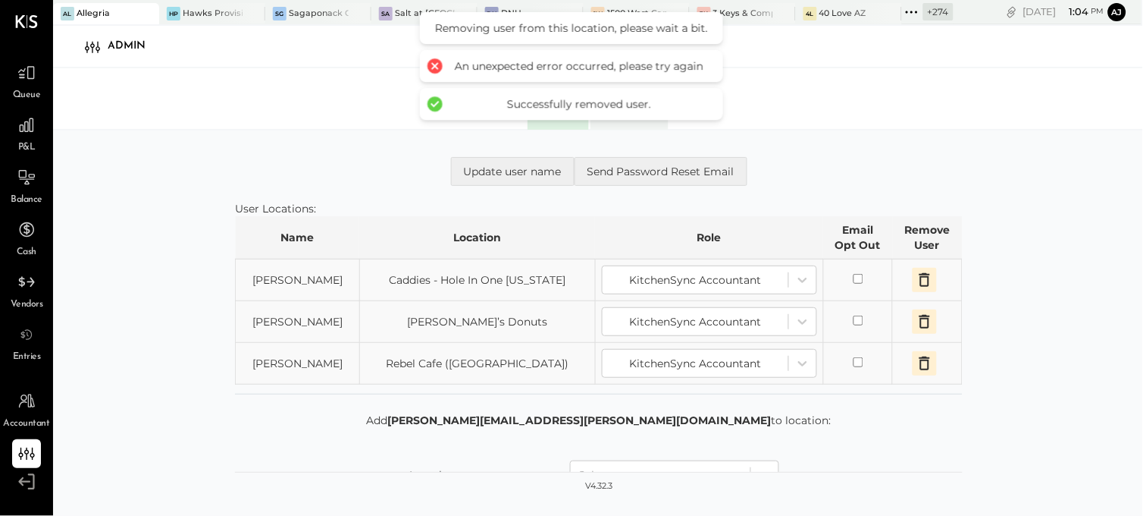
click at [1012, 331] on div "**********" at bounding box center [598, 338] width 1090 height 417
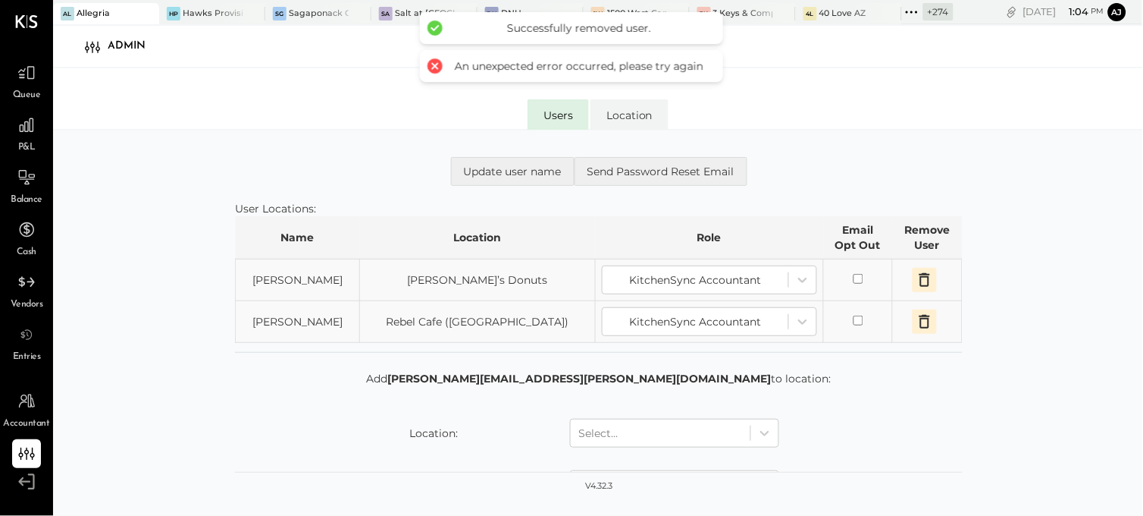
click at [921, 322] on icon "button" at bounding box center [925, 321] width 18 height 18
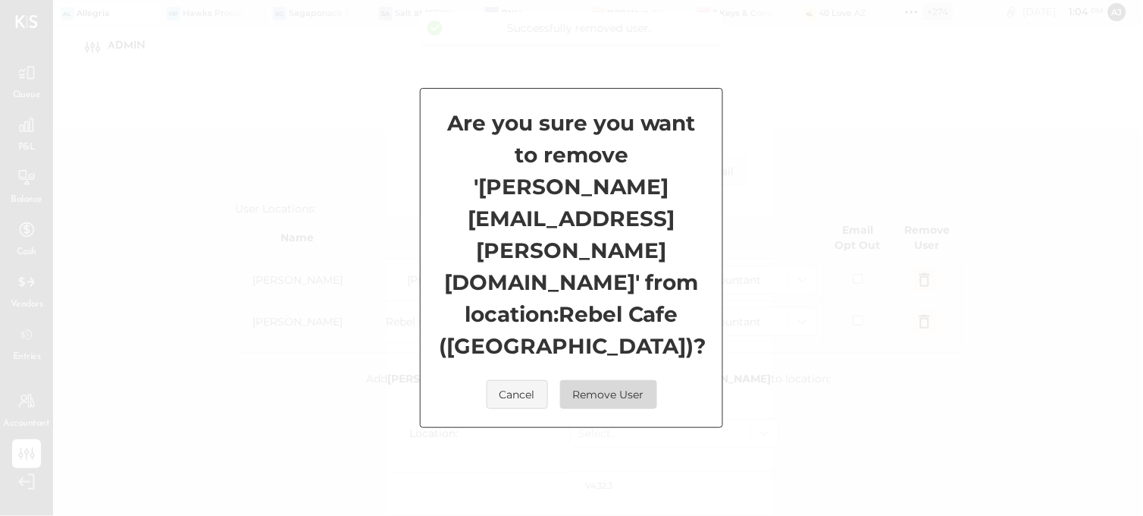
drag, startPoint x: 627, startPoint y: 365, endPoint x: 650, endPoint y: 365, distance: 22.7
click at [629, 380] on button "Remove User" at bounding box center [608, 394] width 97 height 29
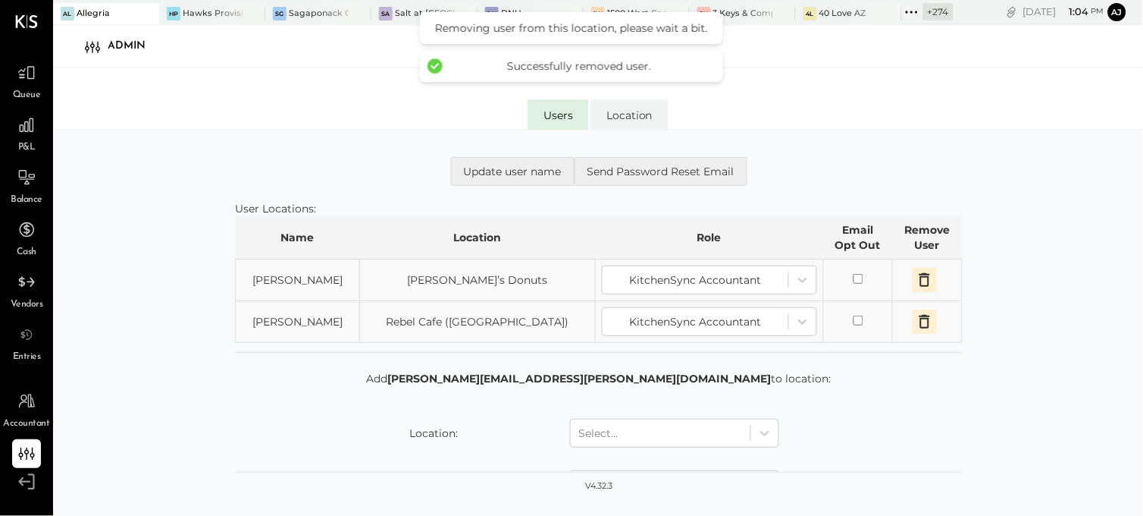
click at [1020, 388] on div "**********" at bounding box center [598, 338] width 1090 height 417
drag, startPoint x: 1002, startPoint y: 379, endPoint x: 1010, endPoint y: 378, distance: 8.5
click at [1002, 378] on div "**********" at bounding box center [598, 338] width 1090 height 417
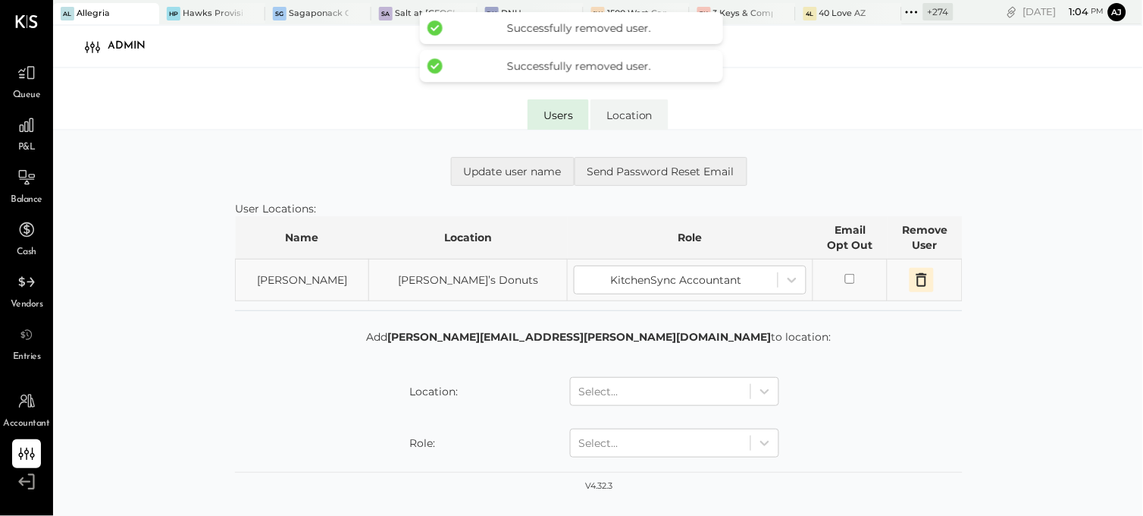
click at [920, 283] on icon "button" at bounding box center [922, 280] width 11 height 14
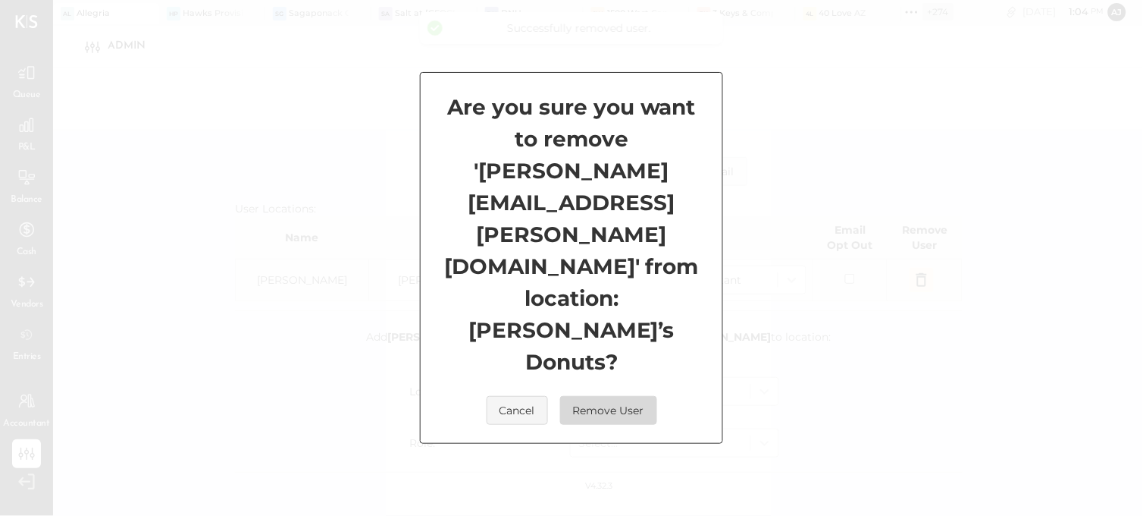
click at [614, 396] on button "Remove User" at bounding box center [608, 410] width 97 height 29
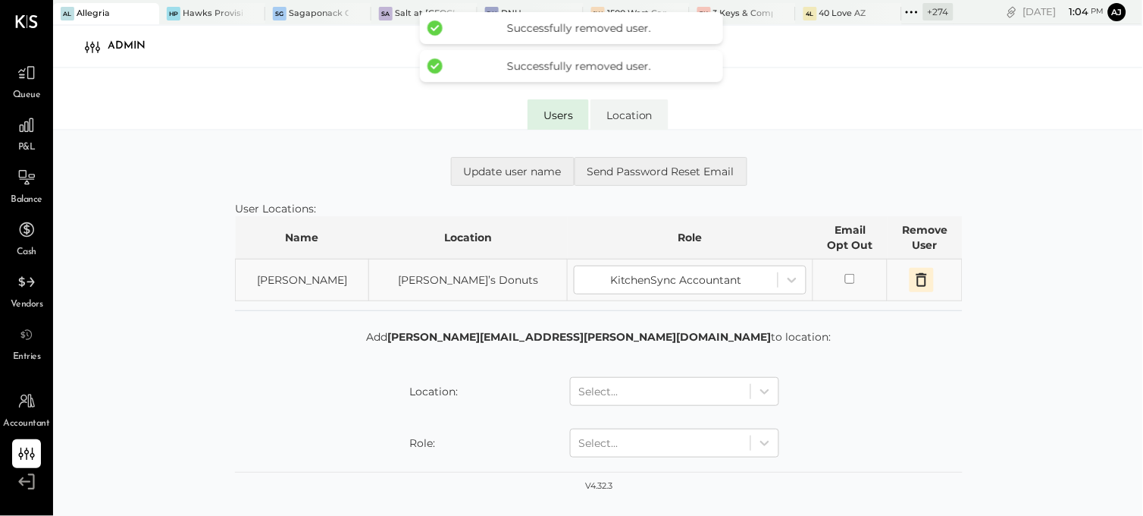
click at [904, 370] on form "Add [PERSON_NAME][EMAIL_ADDRESS][PERSON_NAME][DOMAIN_NAME] to location: Locatio…" at bounding box center [599, 436] width 728 height 214
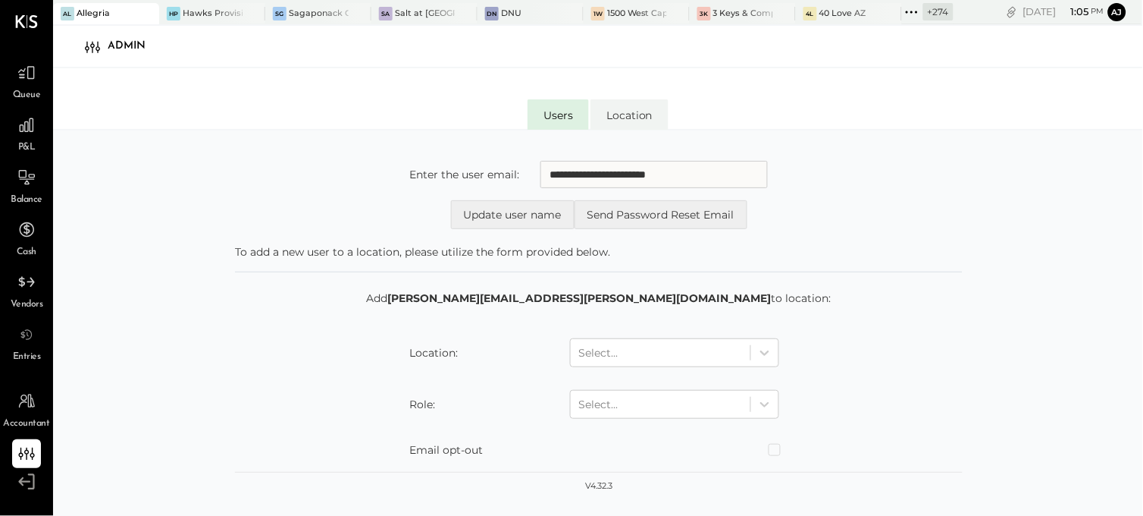
drag, startPoint x: 608, startPoint y: 176, endPoint x: 525, endPoint y: 168, distance: 83.0
click at [525, 168] on div "**********" at bounding box center [598, 174] width 379 height 27
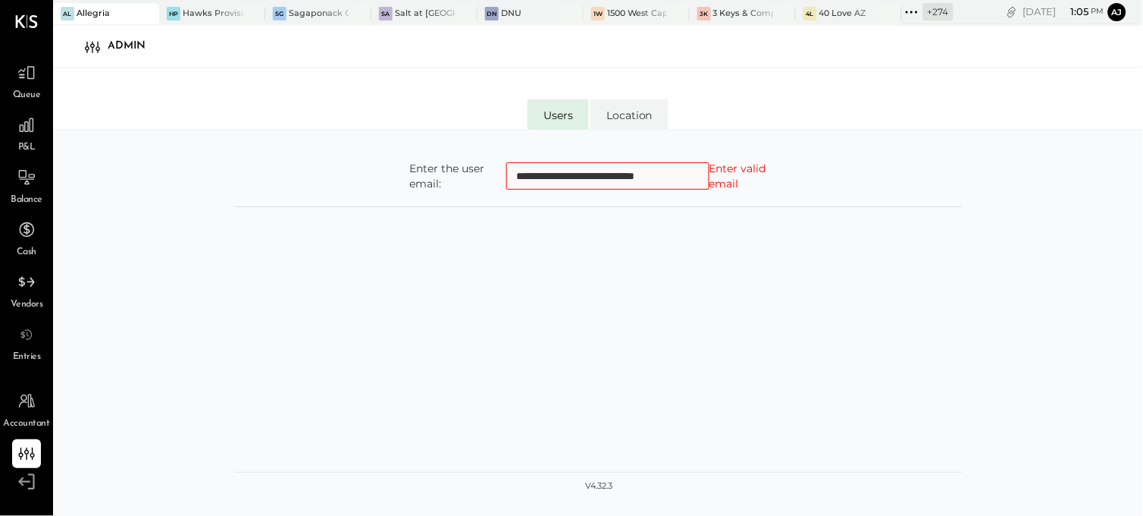
drag, startPoint x: 567, startPoint y: 177, endPoint x: 570, endPoint y: 274, distance: 97.1
click at [566, 182] on input "**********" at bounding box center [607, 175] width 203 height 27
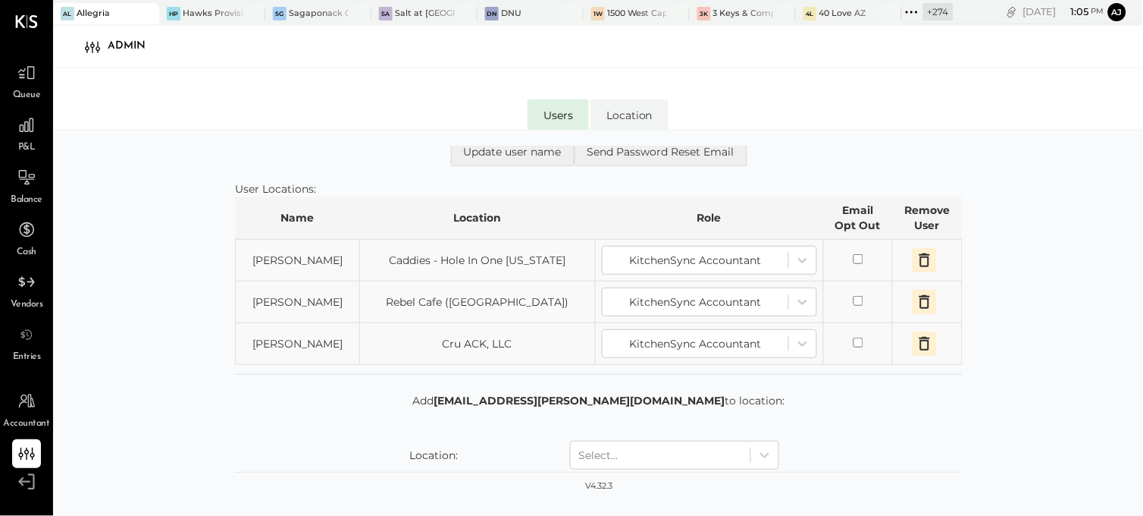
scroll to position [127, 0]
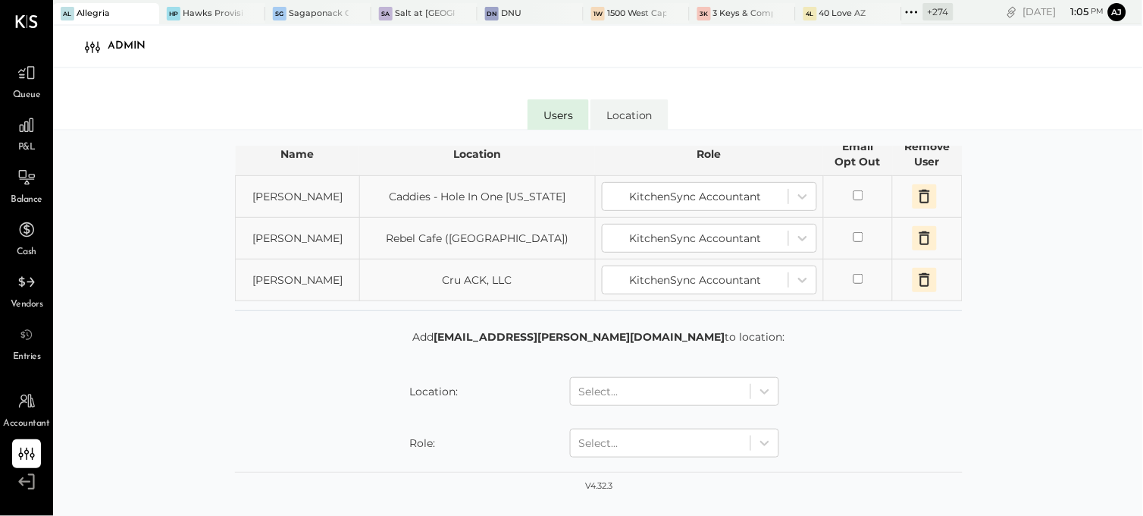
click at [923, 202] on icon "button" at bounding box center [925, 196] width 18 height 18
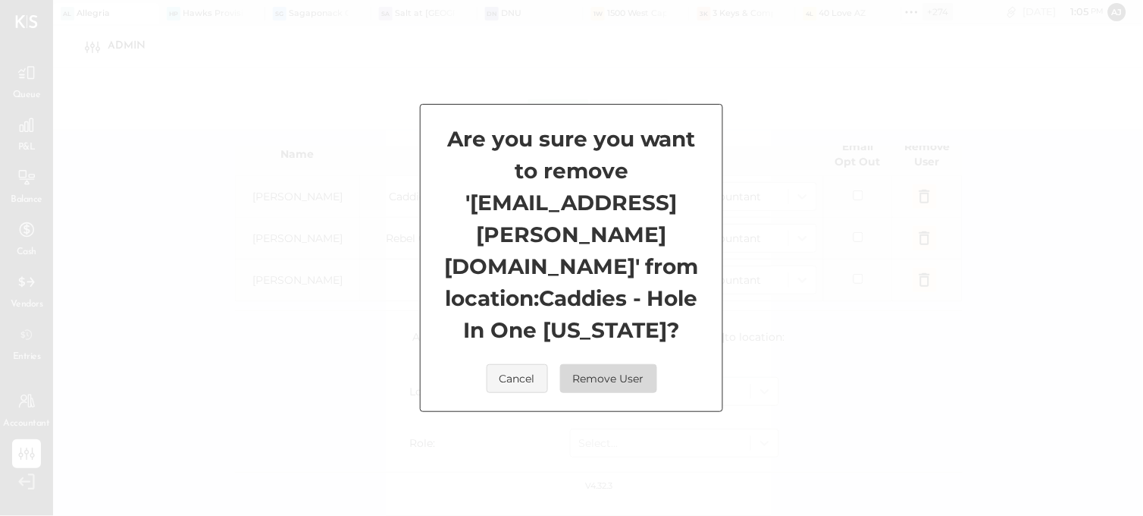
click at [628, 364] on button "Remove User" at bounding box center [608, 378] width 97 height 29
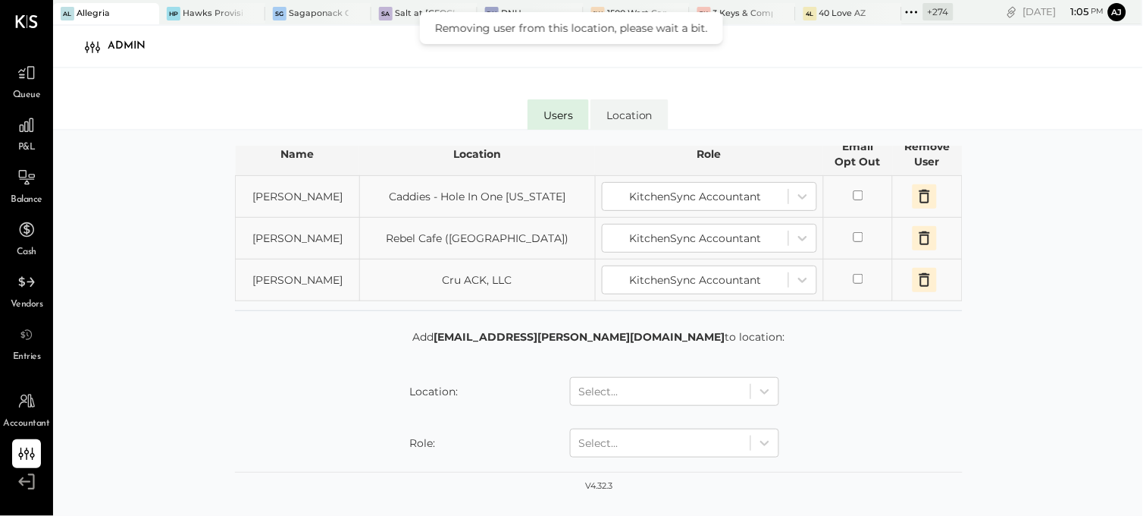
click at [999, 296] on div "**********" at bounding box center [598, 338] width 1090 height 417
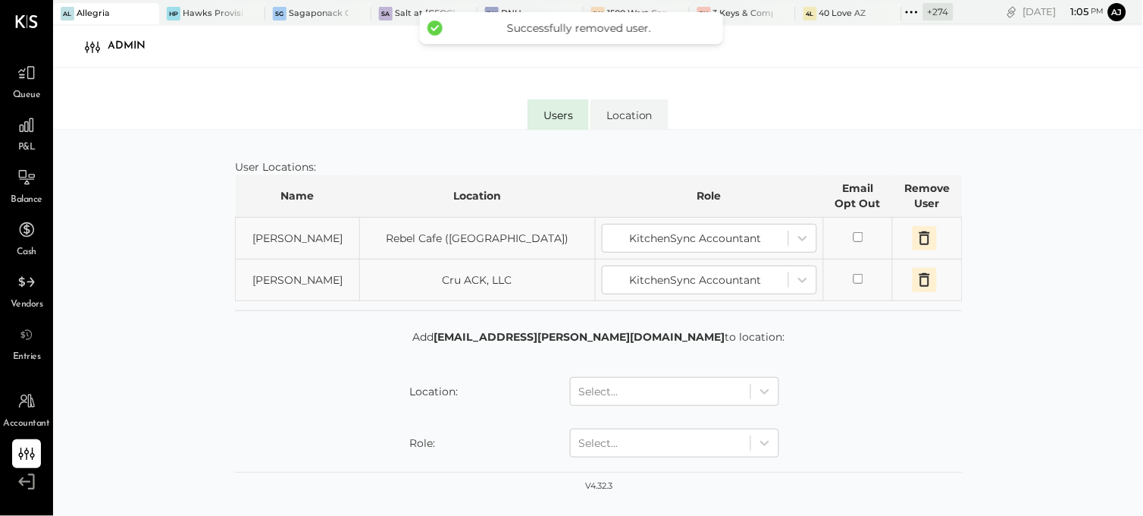
click at [933, 237] on icon "button" at bounding box center [925, 238] width 18 height 18
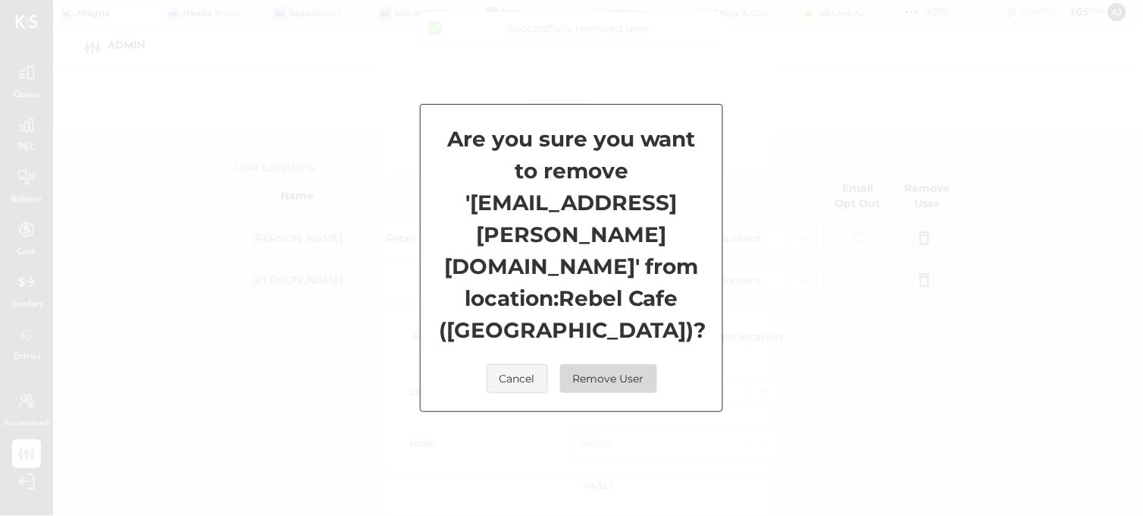
drag, startPoint x: 635, startPoint y: 359, endPoint x: 974, endPoint y: 330, distance: 340.2
click at [645, 364] on button "Remove User" at bounding box center [608, 378] width 97 height 29
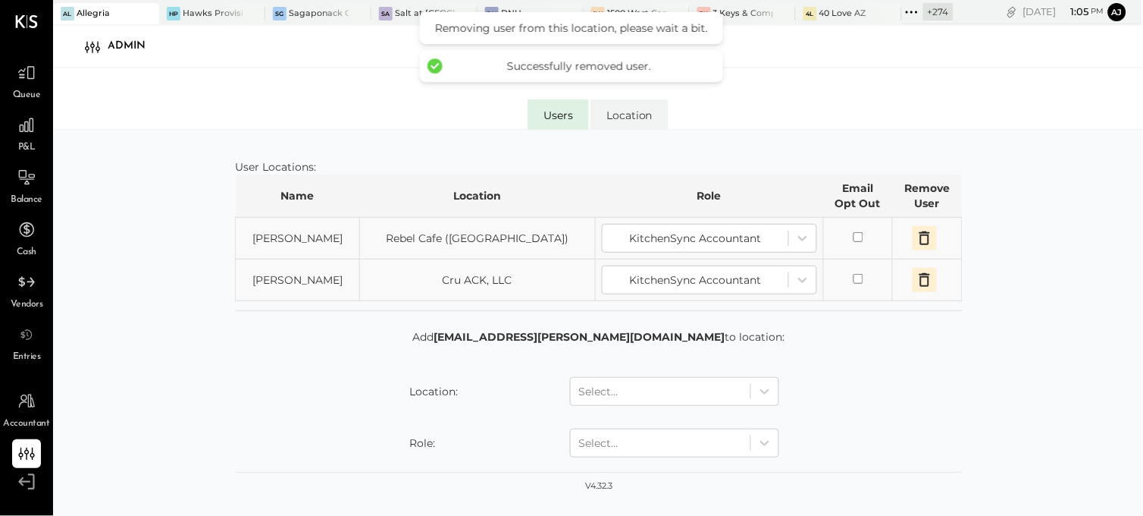
click at [1001, 298] on div "**********" at bounding box center [598, 338] width 1090 height 417
click at [926, 240] on icon "button" at bounding box center [925, 238] width 18 height 18
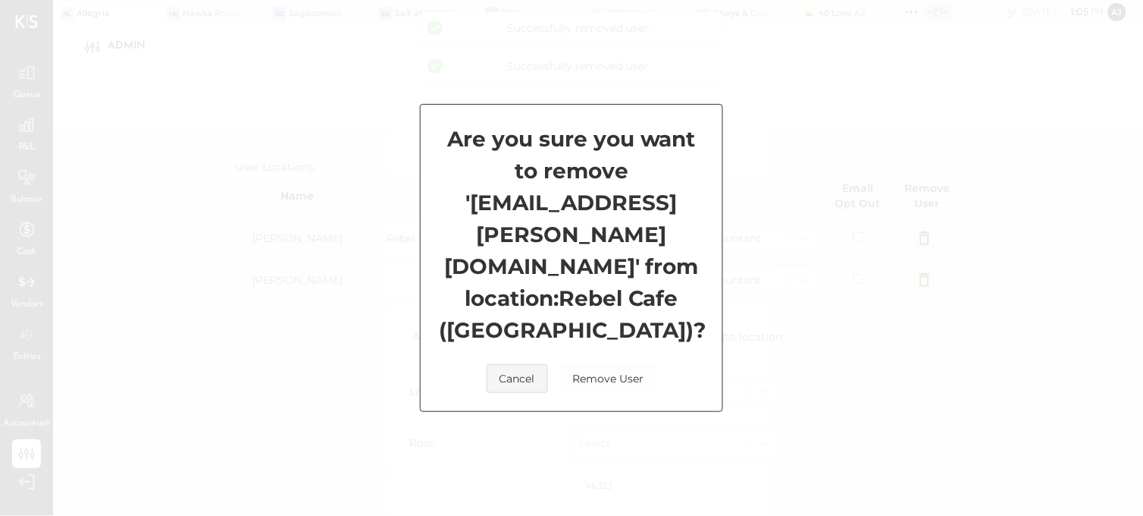
scroll to position [43, 0]
click at [926, 265] on div "Are you sure you want to remove ' [EMAIL_ADDRESS][PERSON_NAME][DOMAIN_NAME] ' f…" at bounding box center [571, 258] width 1143 height 516
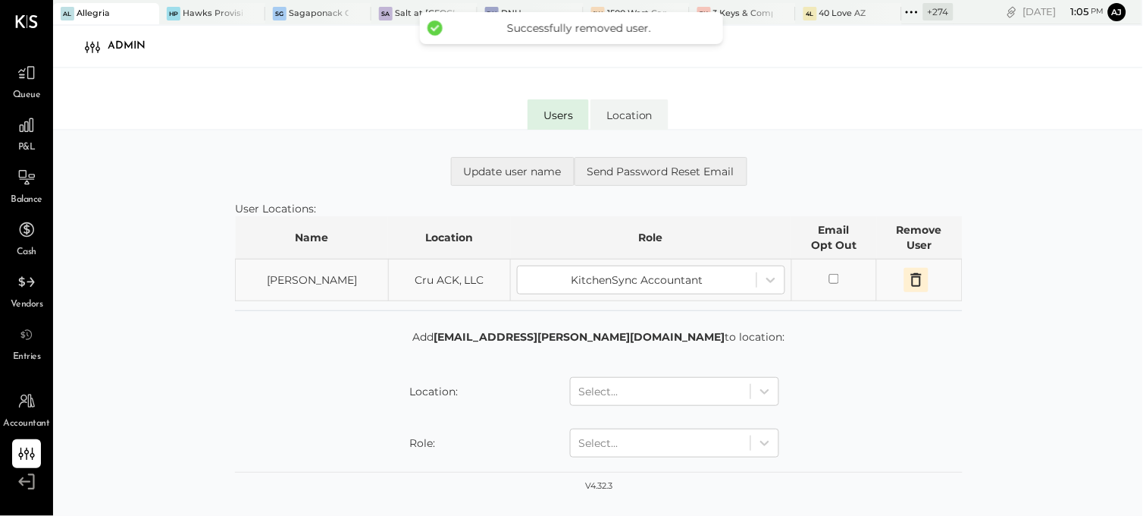
click at [920, 279] on icon "button" at bounding box center [916, 280] width 11 height 14
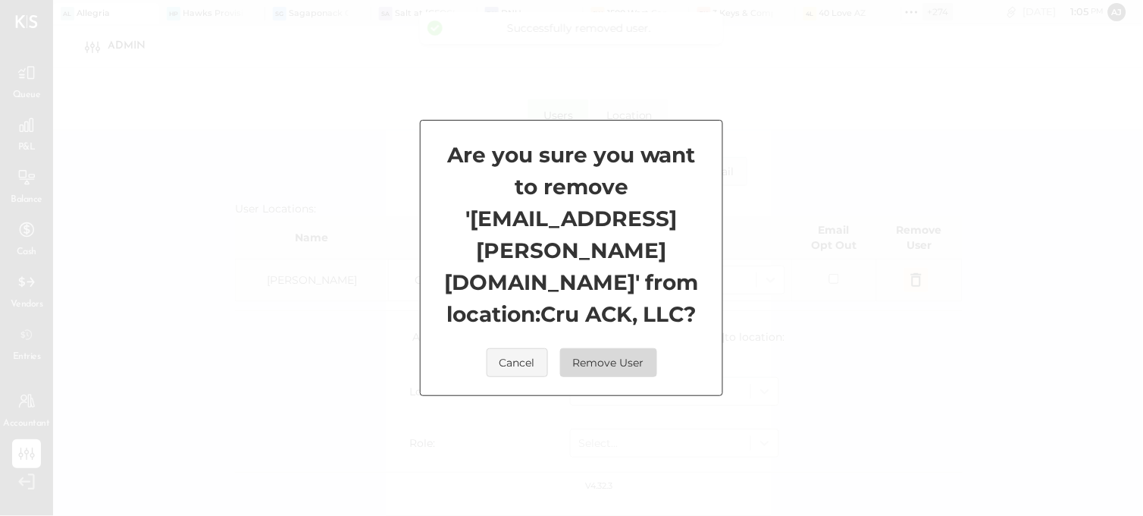
drag, startPoint x: 635, startPoint y: 347, endPoint x: 861, endPoint y: 364, distance: 226.5
click at [637, 349] on button "Remove User" at bounding box center [608, 362] width 97 height 29
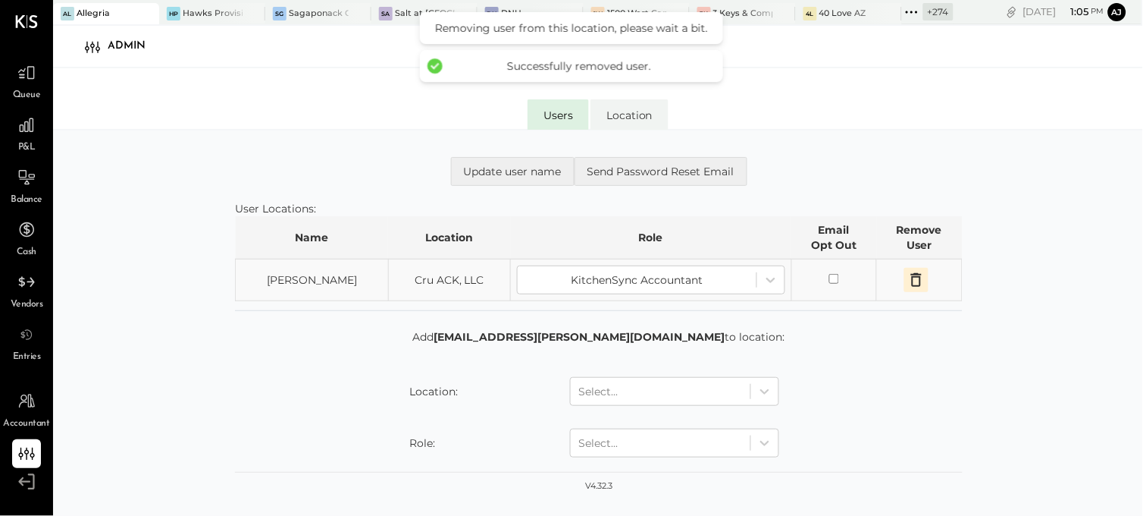
click at [994, 356] on div "**********" at bounding box center [598, 338] width 1090 height 417
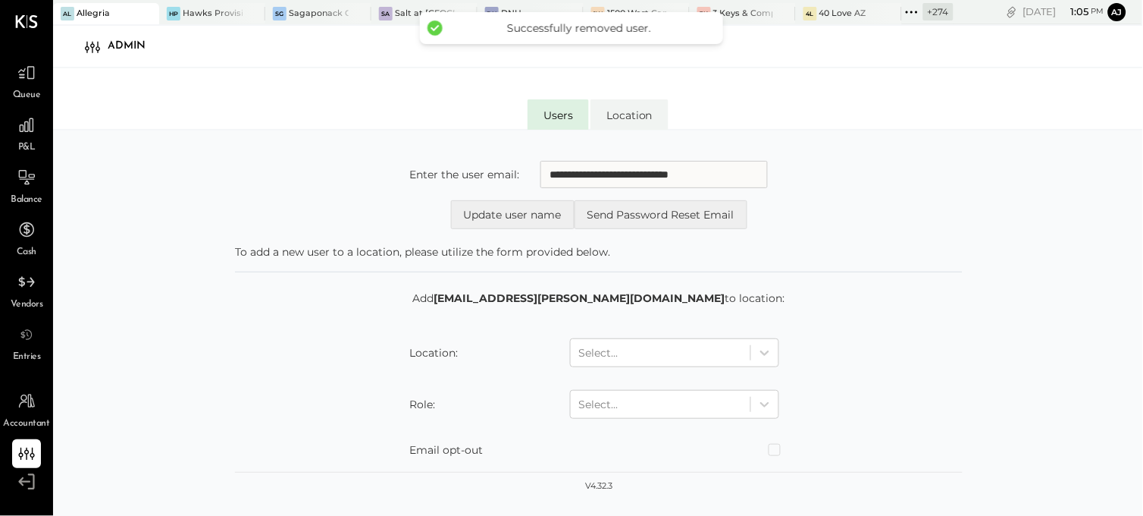
scroll to position [0, 0]
drag, startPoint x: 643, startPoint y: 175, endPoint x: 509, endPoint y: 176, distance: 133.4
click at [509, 176] on div "**********" at bounding box center [598, 174] width 379 height 27
click at [931, 317] on form "Add [EMAIL_ADDRESS][PERSON_NAME][DOMAIN_NAME] to location: Location: Select... …" at bounding box center [599, 397] width 728 height 214
click at [936, 328] on form "Add [EMAIL_ADDRESS][PERSON_NAME][DOMAIN_NAME] to location: Location: Select... …" at bounding box center [599, 397] width 728 height 214
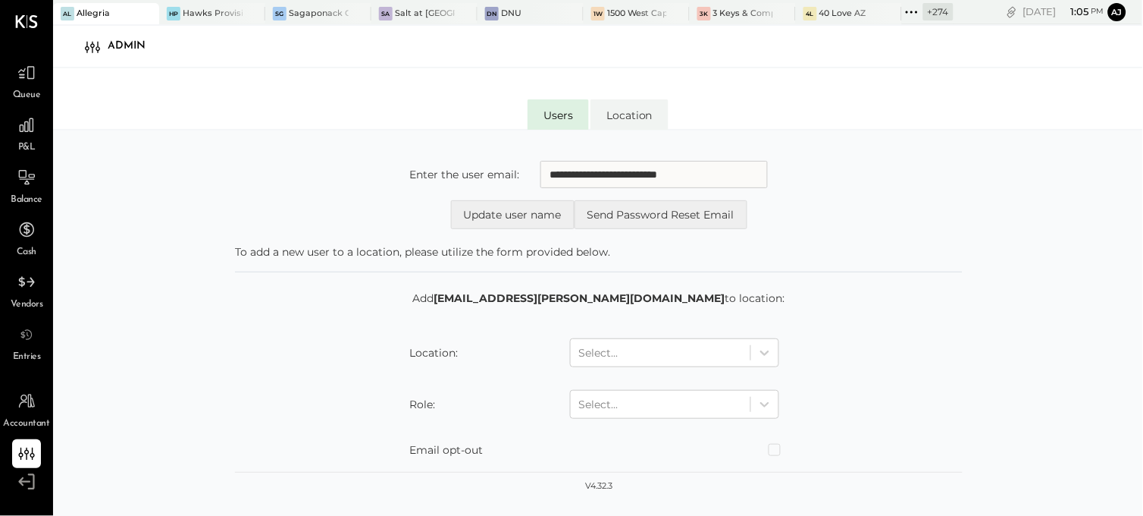
click at [951, 375] on form "Add [EMAIL_ADDRESS][PERSON_NAME][DOMAIN_NAME] to location: Location: Select... …" at bounding box center [599, 397] width 728 height 214
click at [902, 315] on form "Add [EMAIL_ADDRESS][PERSON_NAME][DOMAIN_NAME] to location: Location: Select... …" at bounding box center [599, 397] width 728 height 214
click at [914, 331] on form "Add [EMAIL_ADDRESS][PERSON_NAME][DOMAIN_NAME] to location: Location: Select... …" at bounding box center [599, 397] width 728 height 214
drag, startPoint x: 615, startPoint y: 177, endPoint x: 434, endPoint y: 175, distance: 181.2
click at [434, 175] on div "**********" at bounding box center [598, 174] width 379 height 27
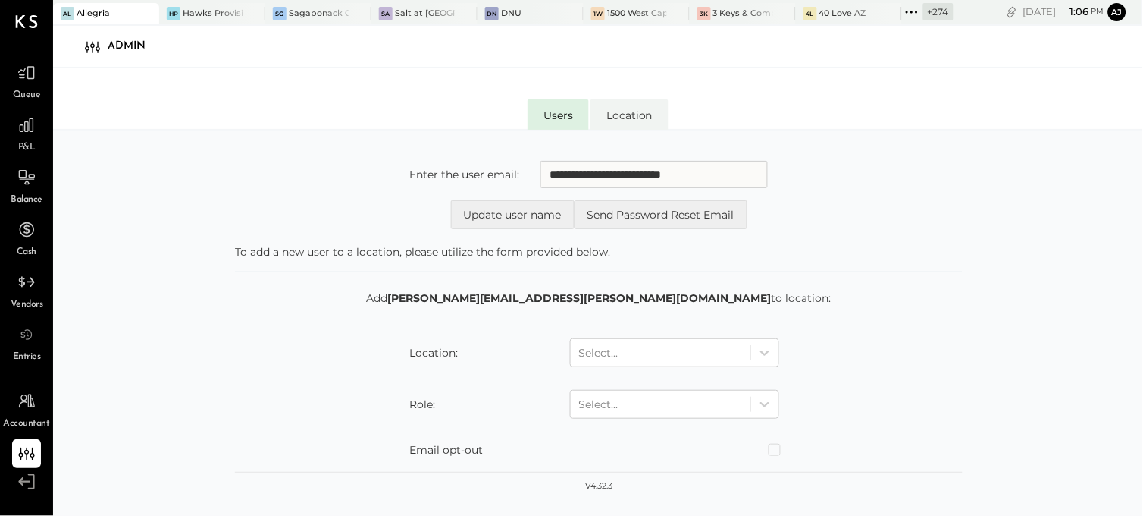
click at [973, 337] on div "**********" at bounding box center [598, 338] width 1090 height 417
drag, startPoint x: 629, startPoint y: 179, endPoint x: 499, endPoint y: 179, distance: 130.4
click at [500, 179] on div "**********" at bounding box center [598, 174] width 379 height 27
click at [927, 252] on p "To add a new user to a location, please utilize the form provided below." at bounding box center [599, 251] width 728 height 15
click at [31, 456] on icon at bounding box center [32, 454] width 5 height 14
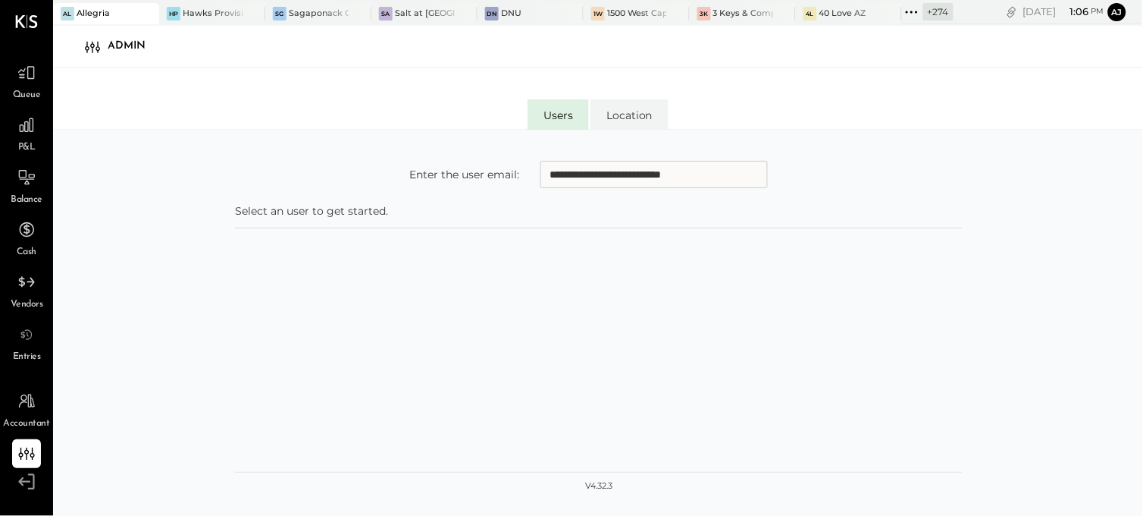
click at [616, 180] on input "**********" at bounding box center [654, 174] width 227 height 27
click at [551, 124] on li "Users" at bounding box center [558, 114] width 61 height 30
click at [627, 188] on div "**********" at bounding box center [599, 352] width 728 height 412
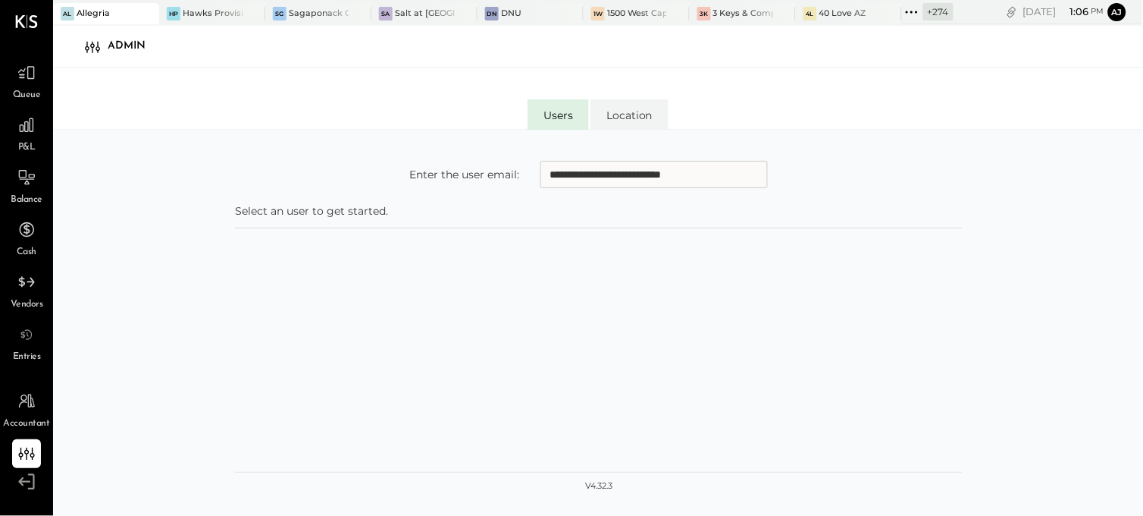
click at [627, 182] on input "**********" at bounding box center [654, 174] width 227 height 27
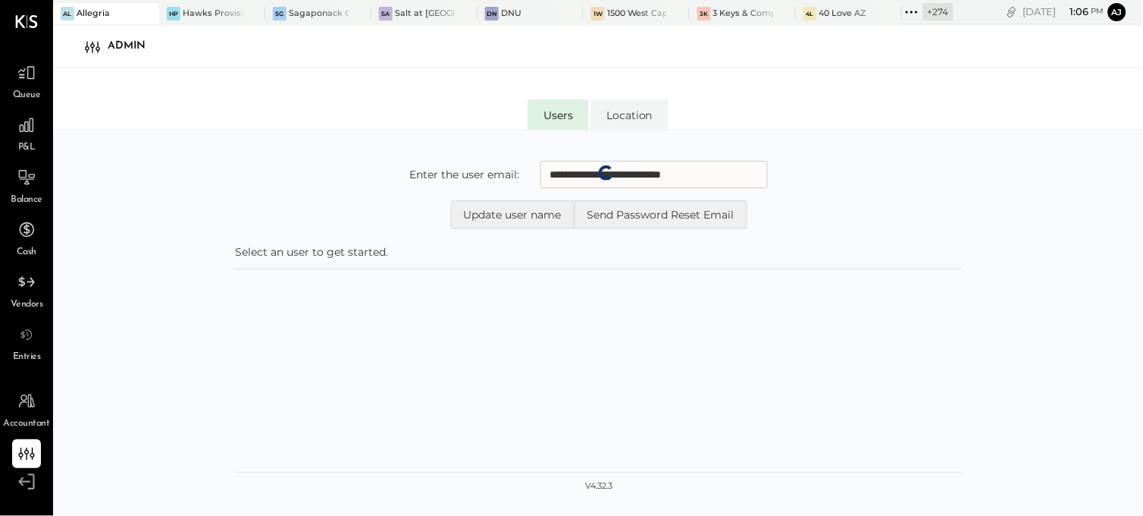
click at [574, 178] on input "**********" at bounding box center [654, 174] width 227 height 27
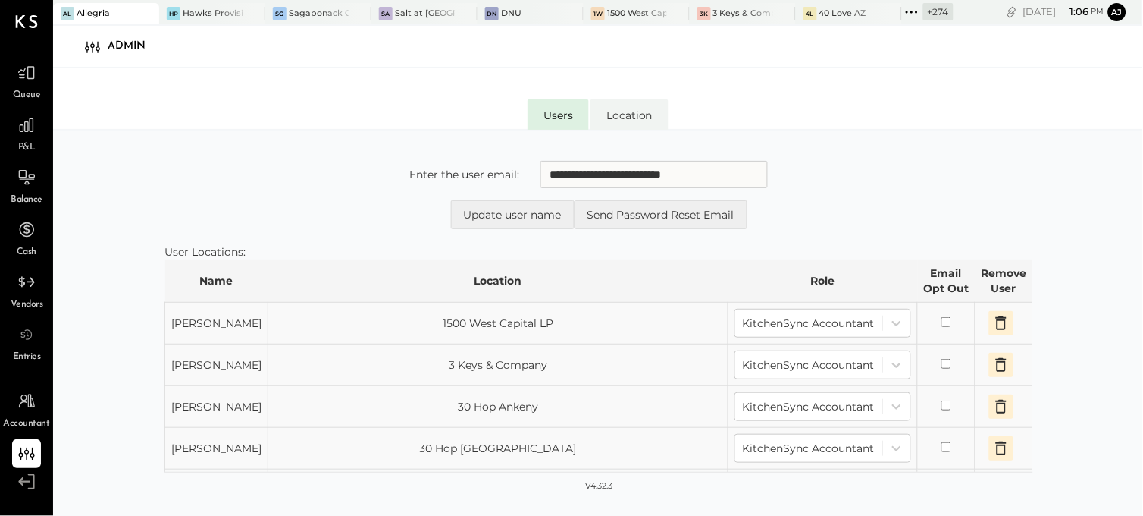
drag, startPoint x: 619, startPoint y: 175, endPoint x: 489, endPoint y: 175, distance: 130.4
click at [489, 175] on div "**********" at bounding box center [598, 174] width 379 height 27
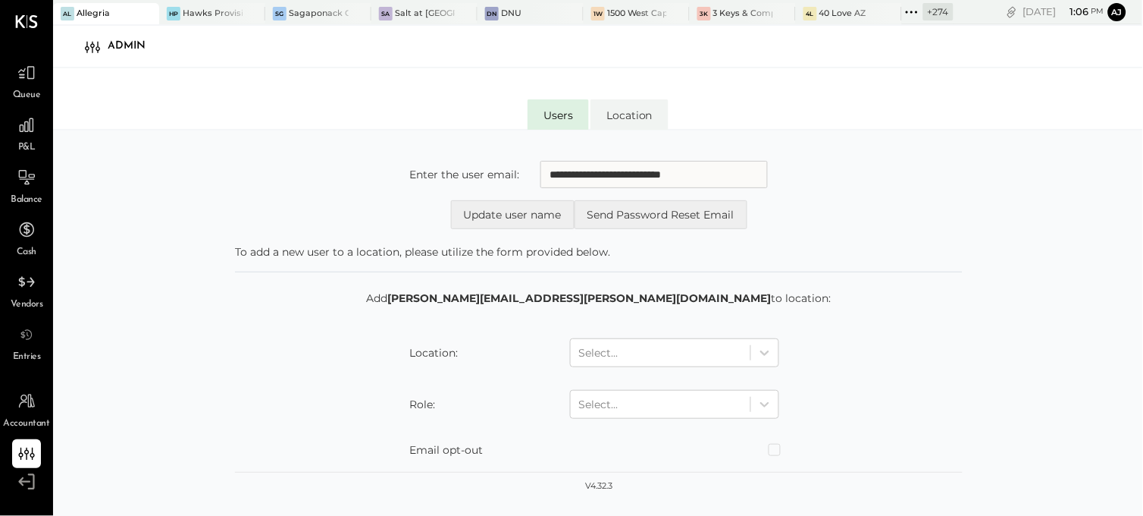
click at [566, 168] on input "**********" at bounding box center [654, 174] width 227 height 27
click at [559, 169] on input "**********" at bounding box center [654, 174] width 227 height 27
type input "**********"
click at [901, 246] on p "To add a new user to a location, please utilize the form provided below." at bounding box center [599, 251] width 728 height 15
click at [895, 362] on form "Add [PERSON_NAME][EMAIL_ADDRESS][PERSON_NAME][DOMAIN_NAME] to location: Locatio…" at bounding box center [599, 397] width 728 height 214
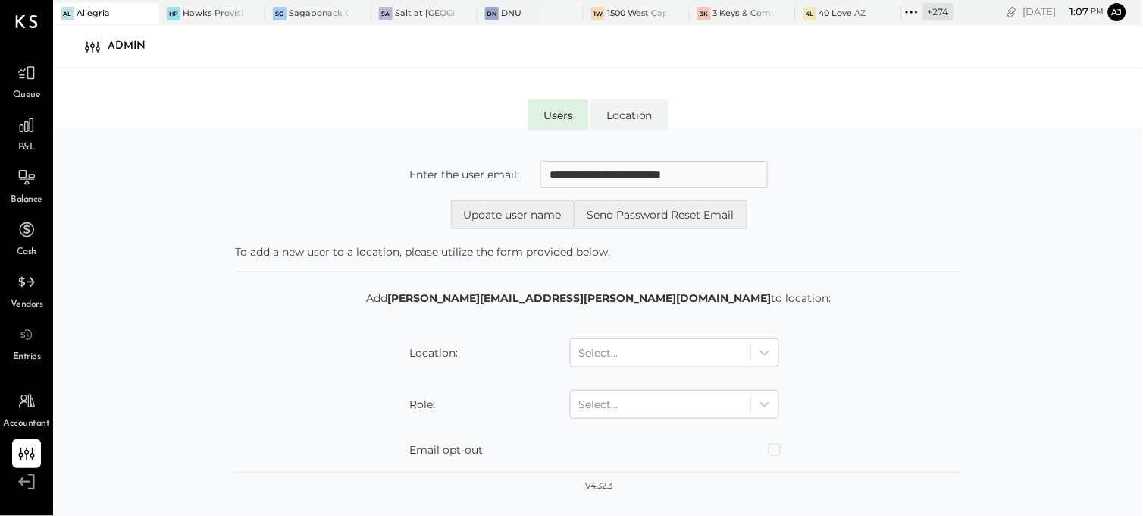
click at [430, 249] on p "To add a new user to a location, please utilize the form provided below." at bounding box center [599, 251] width 728 height 15
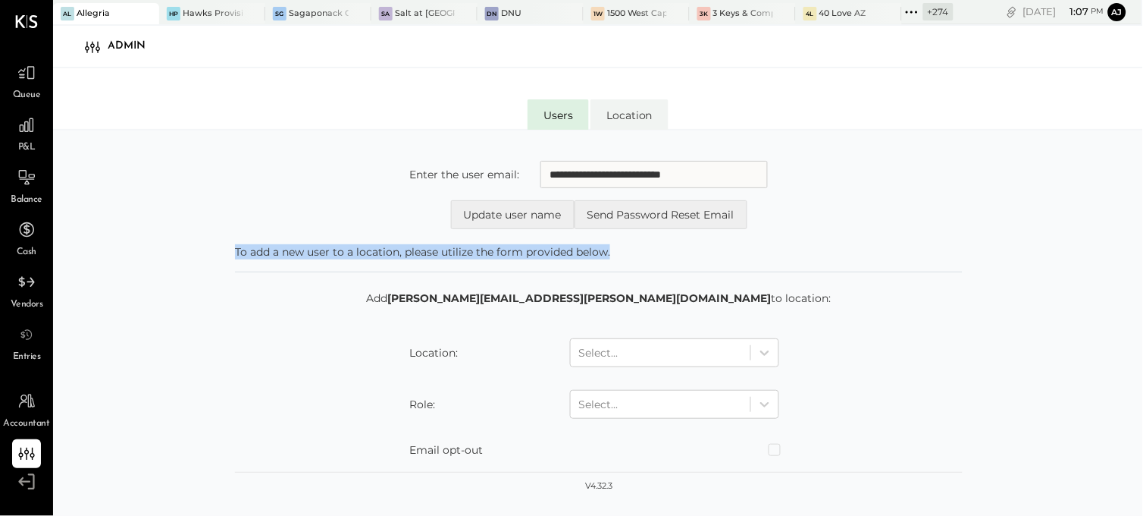
click at [430, 249] on p "To add a new user to a location, please utilize the form provided below." at bounding box center [599, 251] width 728 height 15
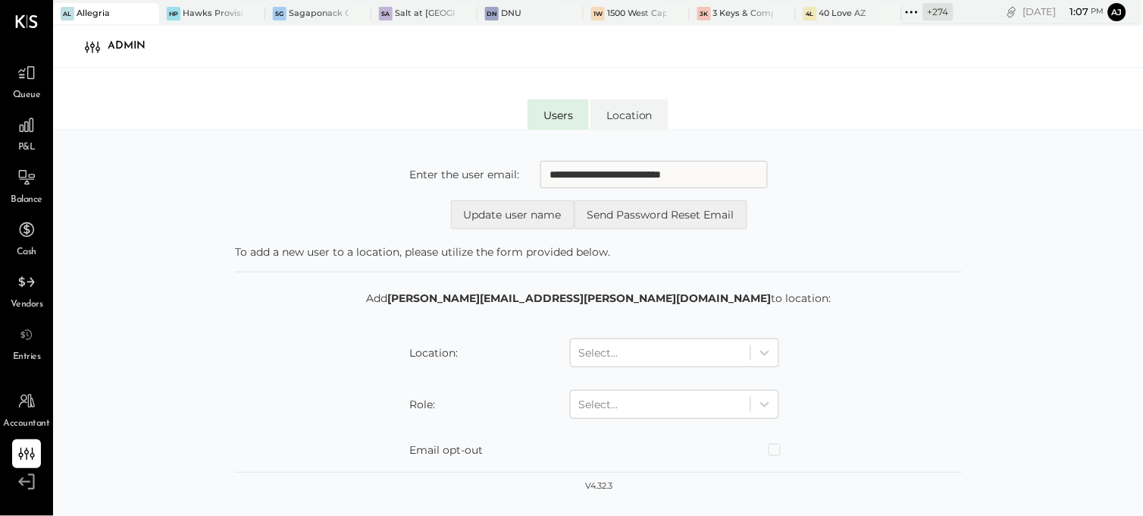
drag, startPoint x: 430, startPoint y: 249, endPoint x: 396, endPoint y: 321, distance: 79.7
click at [388, 321] on form "Add [PERSON_NAME][EMAIL_ADDRESS][PERSON_NAME][DOMAIN_NAME] to location: Locatio…" at bounding box center [599, 397] width 728 height 214
click at [23, 452] on icon at bounding box center [27, 454] width 20 height 20
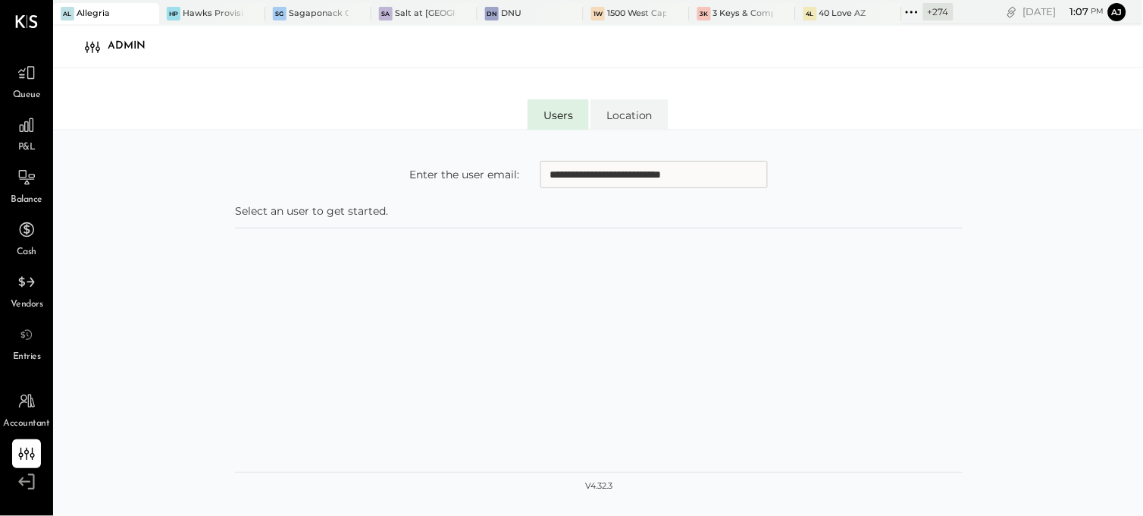
click at [627, 178] on input "**********" at bounding box center [654, 174] width 227 height 27
click at [779, 350] on div "**********" at bounding box center [599, 352] width 728 height 412
click at [34, 453] on icon at bounding box center [32, 454] width 5 height 14
click at [633, 114] on li "Location" at bounding box center [630, 114] width 78 height 30
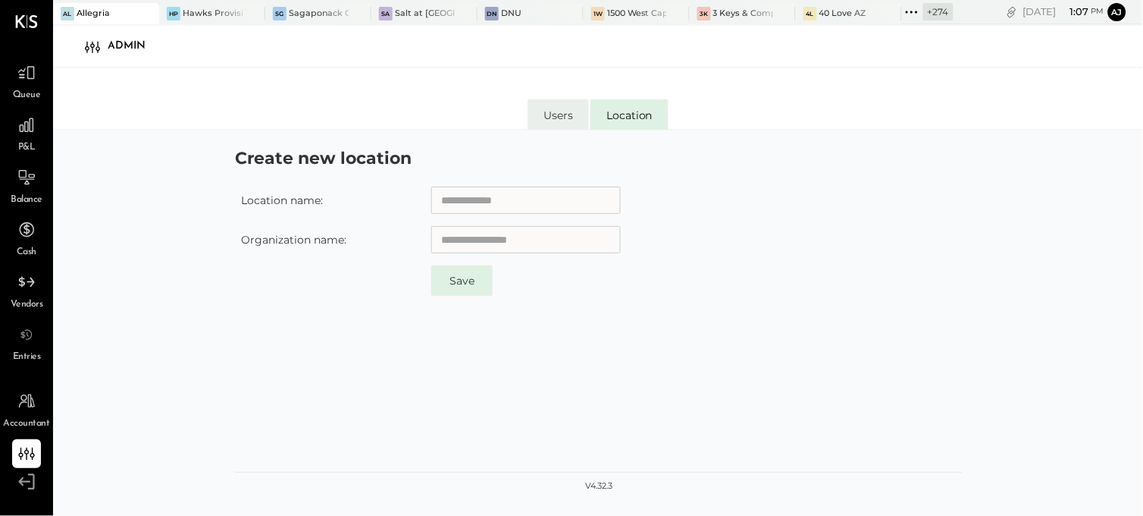
click at [563, 110] on li "Users" at bounding box center [558, 114] width 61 height 30
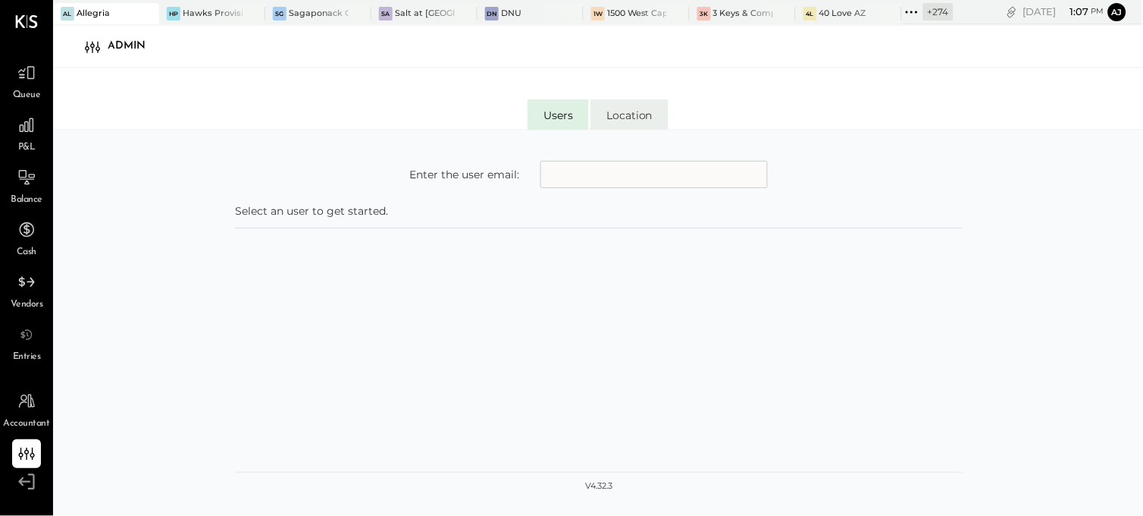
click at [632, 123] on li "Location" at bounding box center [630, 114] width 78 height 30
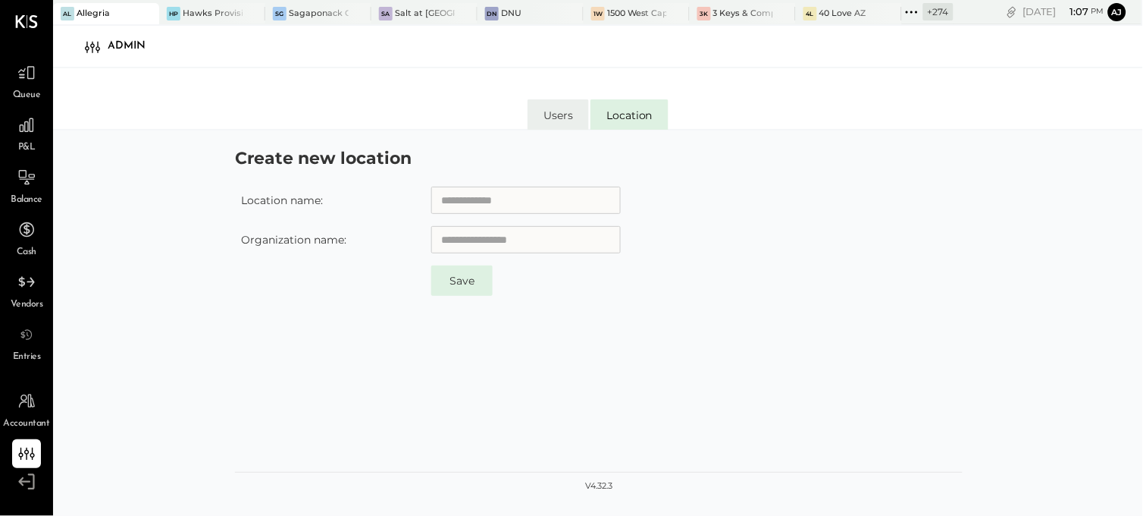
click at [574, 99] on li "Users" at bounding box center [558, 114] width 61 height 30
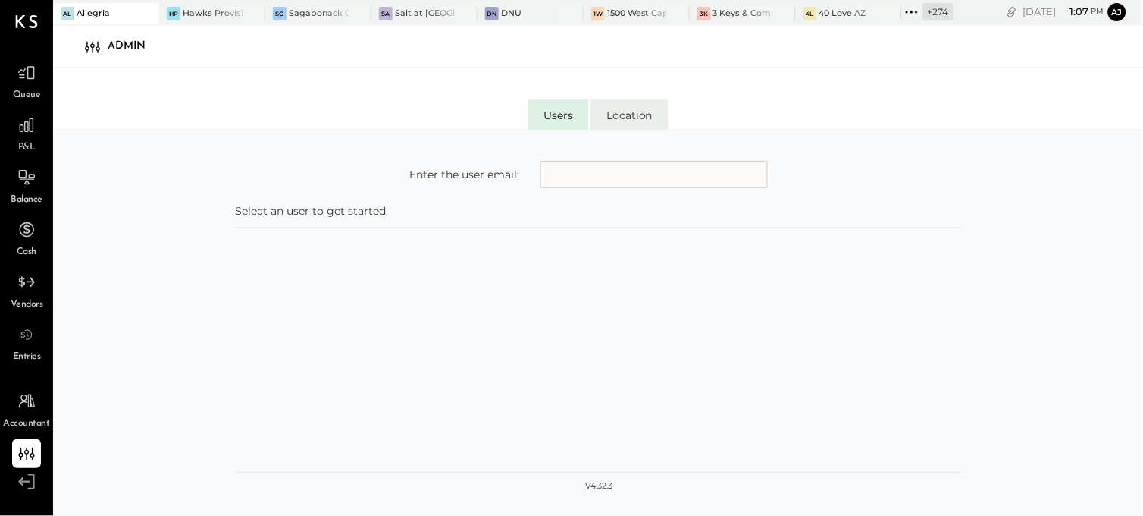
click at [629, 118] on li "Location" at bounding box center [630, 114] width 78 height 30
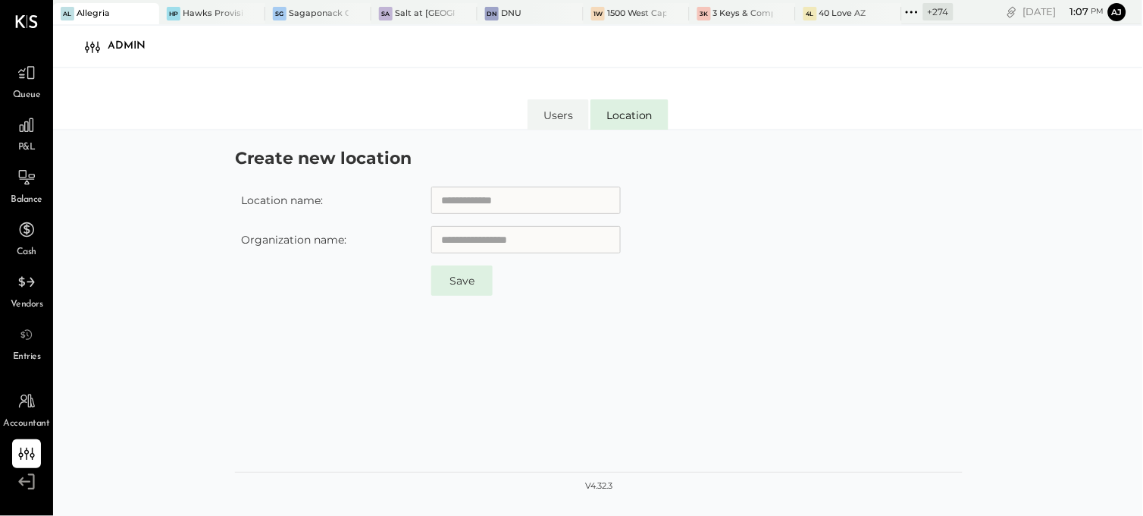
click at [517, 205] on input "text" at bounding box center [526, 200] width 190 height 27
click at [529, 241] on input "text" at bounding box center [526, 239] width 190 height 27
click at [782, 301] on form "Location name: Organization name: Zocalo 3 Keys & Company 30 Hop Group 40 Love …" at bounding box center [599, 338] width 728 height 335
click at [535, 236] on input "text" at bounding box center [526, 239] width 190 height 27
click at [698, 306] on form "Location name: Organization name: Save" at bounding box center [599, 338] width 728 height 335
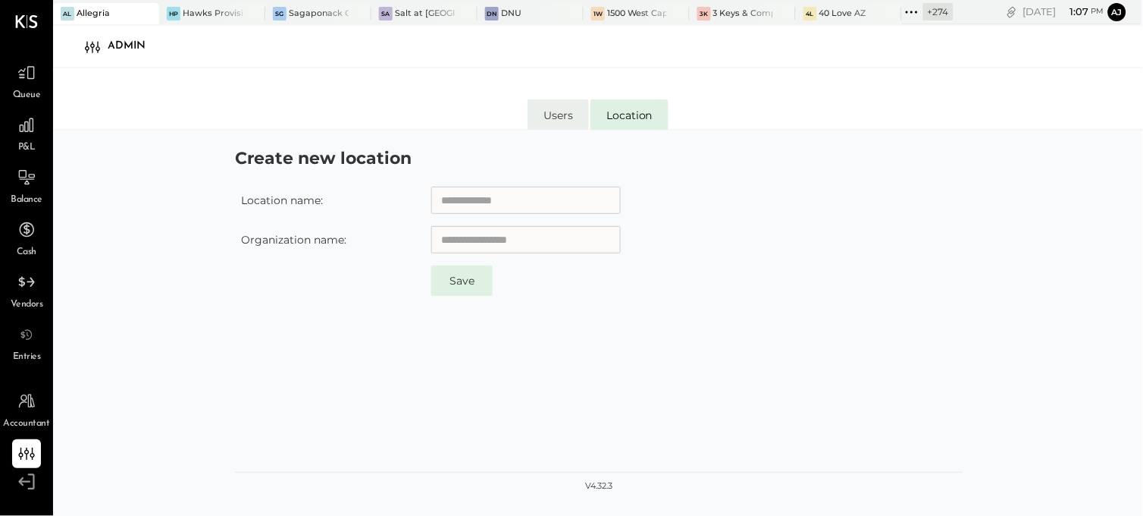
click at [548, 120] on li "Users" at bounding box center [558, 114] width 61 height 30
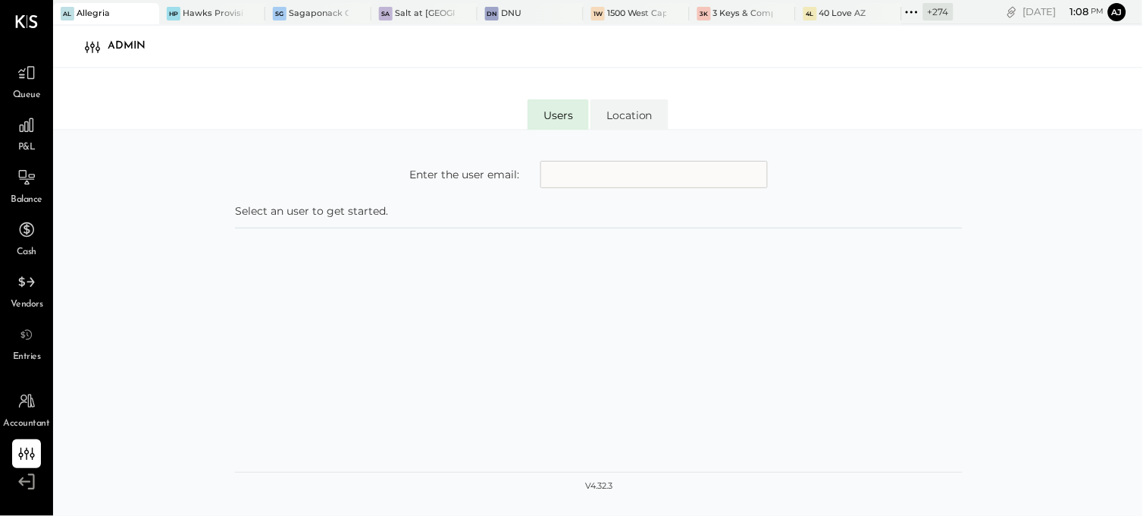
click at [861, 355] on div "Enter the user email: Select an user to get started." at bounding box center [599, 352] width 728 height 412
